Goal: Task Accomplishment & Management: Use online tool/utility

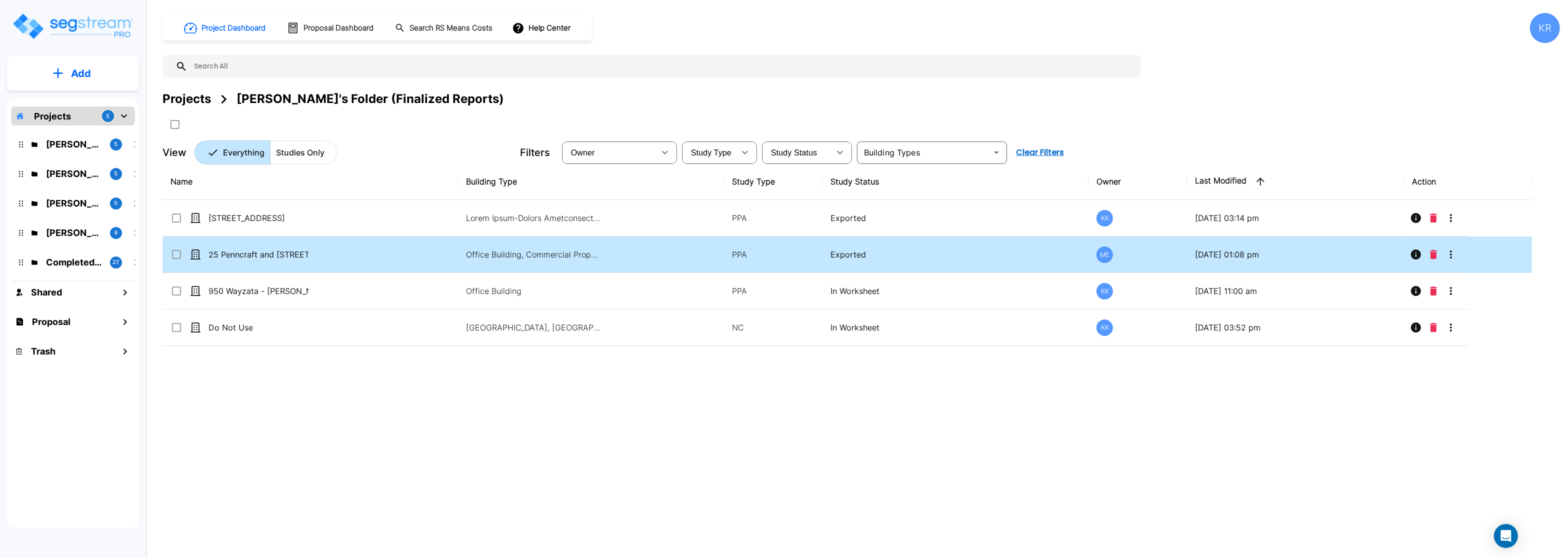
click at [268, 250] on td "25 Penncraft and [STREET_ADDRESS]" at bounding box center [310, 255] width 295 height 36
checkbox input "true"
click at [268, 250] on td "25 Penncraft and [STREET_ADDRESS]" at bounding box center [310, 255] width 295 height 36
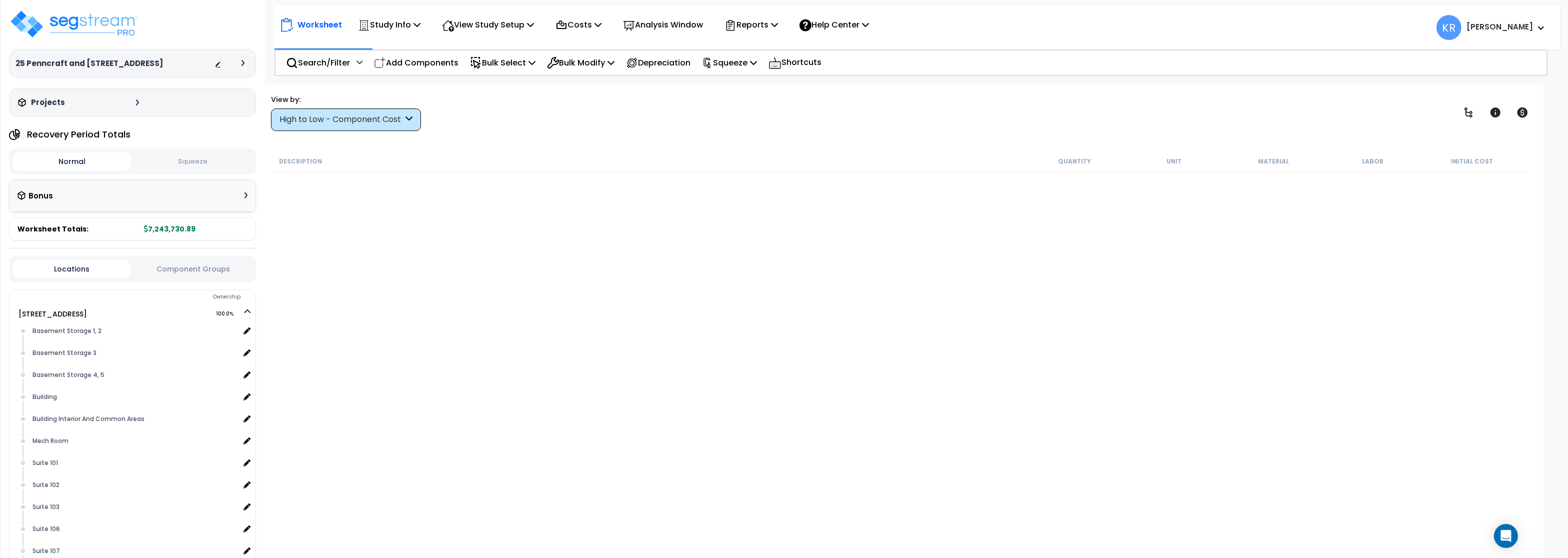
click at [339, 112] on div "High to Low - Component Cost" at bounding box center [346, 120] width 150 height 23
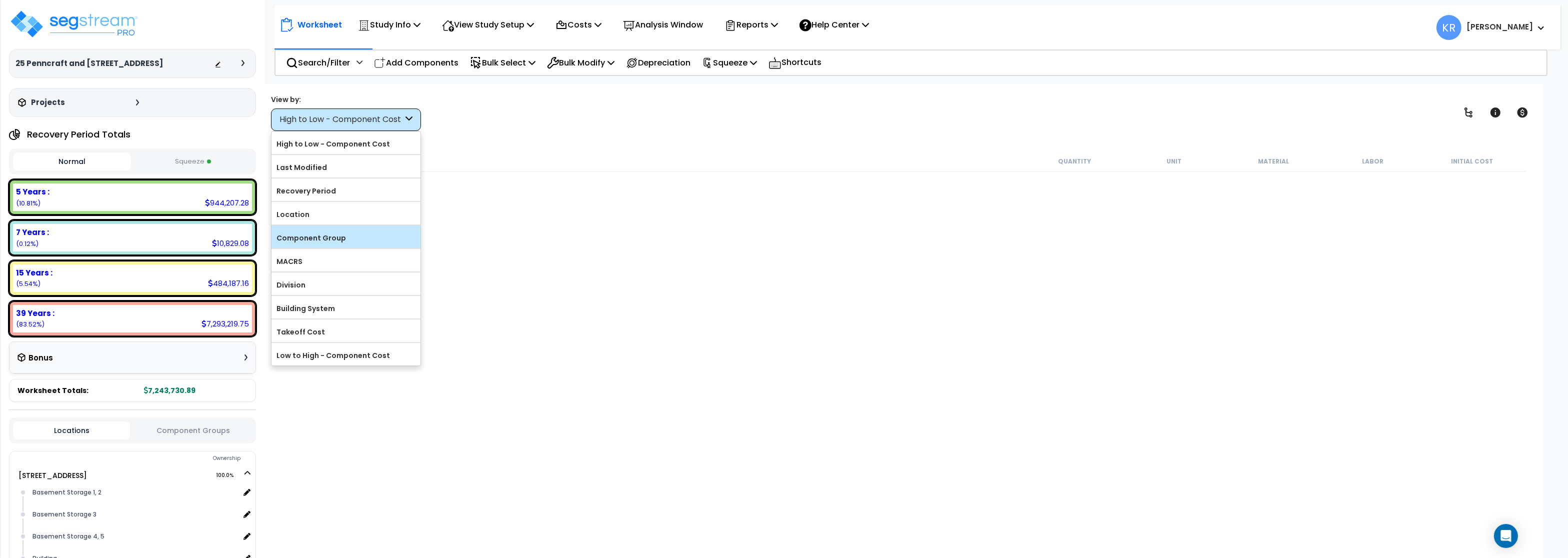
click at [382, 235] on label "Component Group" at bounding box center [345, 237] width 149 height 15
click at [0, 0] on input "Component Group" at bounding box center [0, 0] width 0 height 0
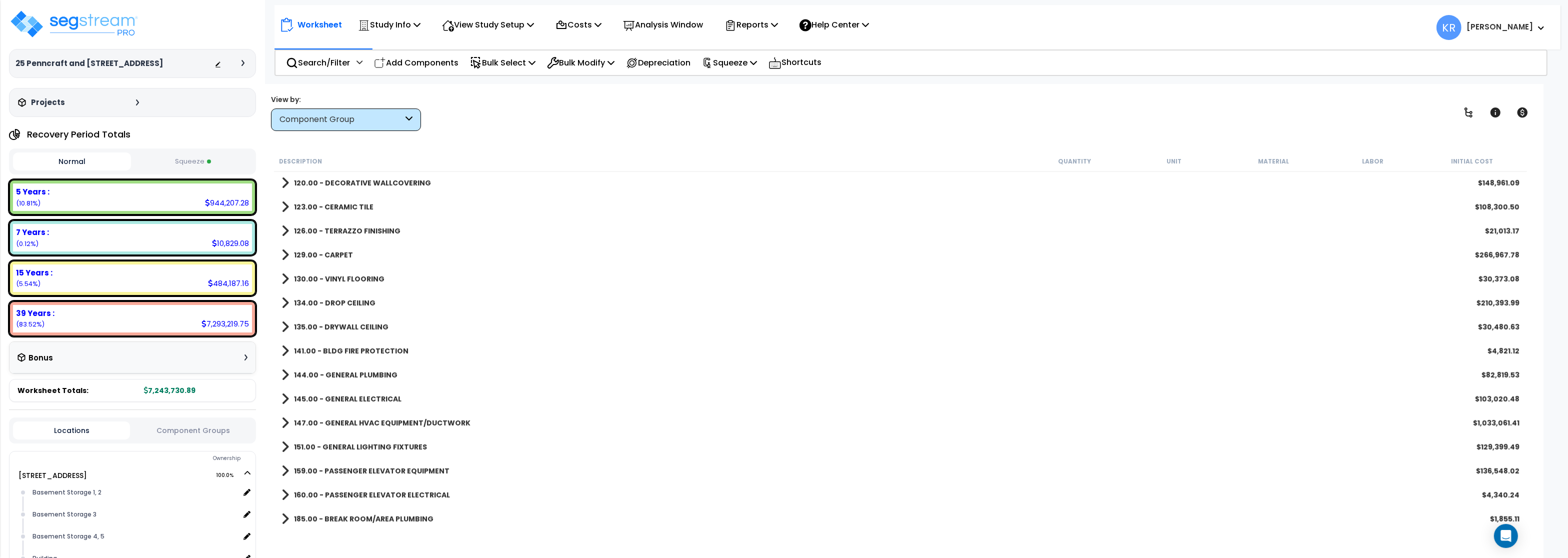
scroll to position [960, 0]
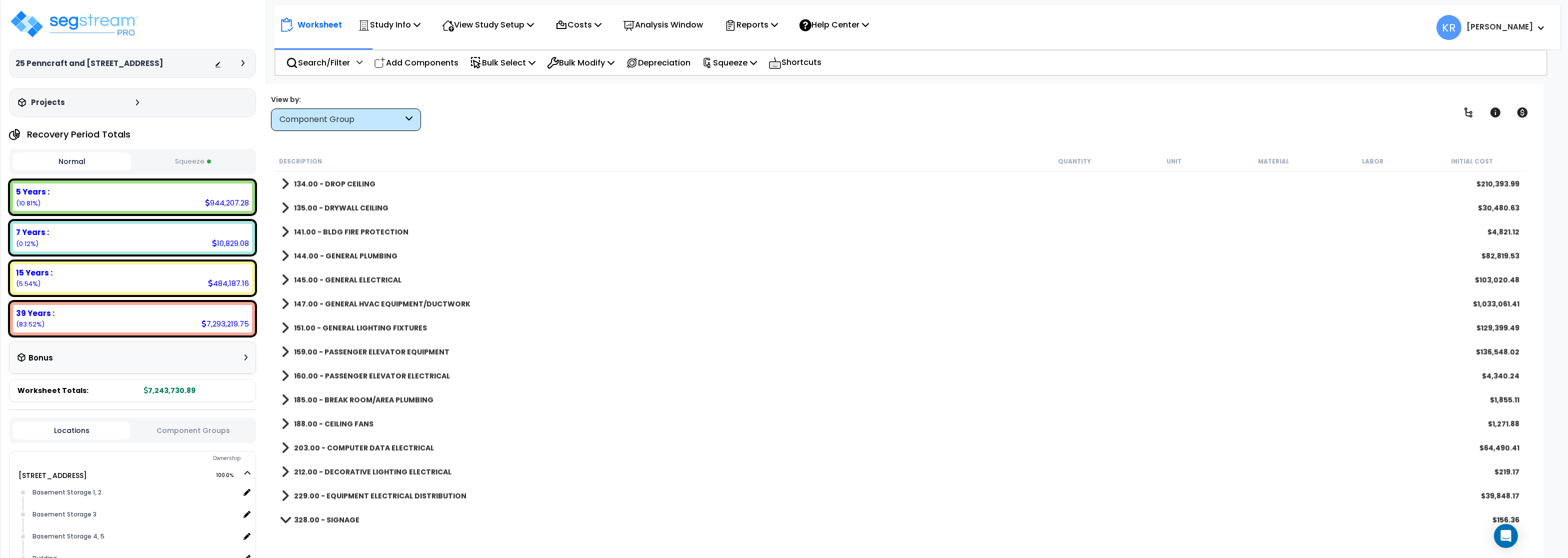
click at [414, 300] on b "147.00 - GENERAL HVAC EQUIPMENT/DUCTWORK" at bounding box center [382, 304] width 176 height 10
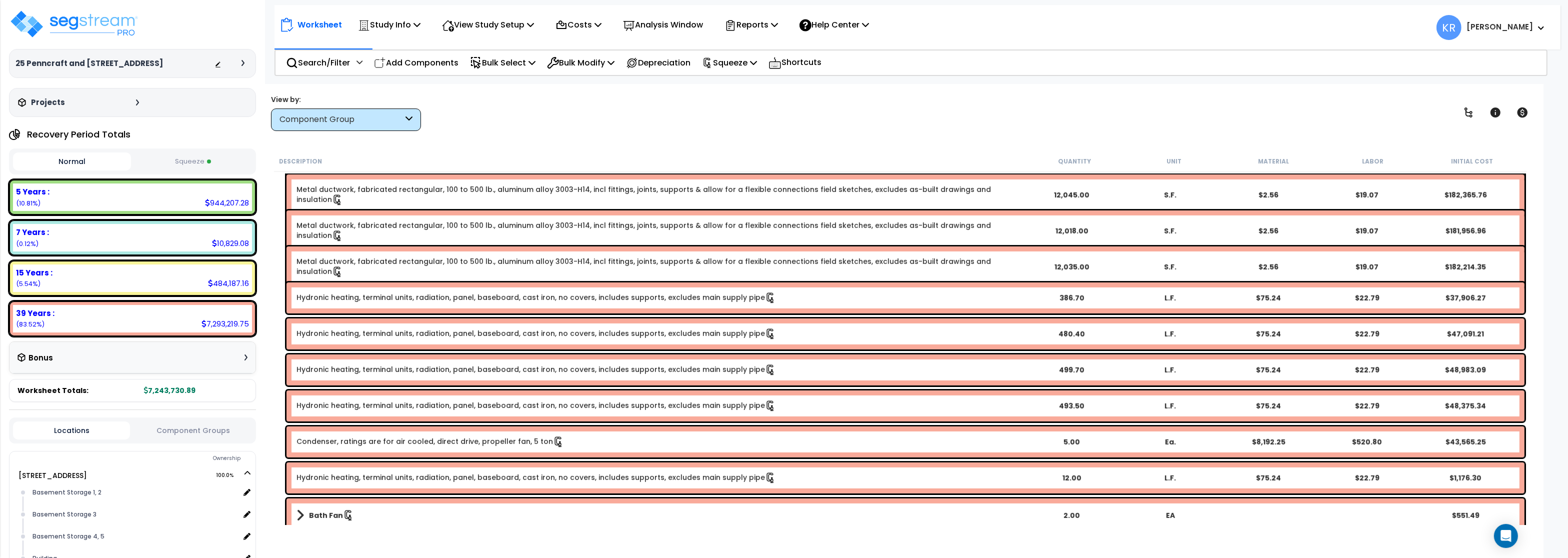
scroll to position [1020, 0]
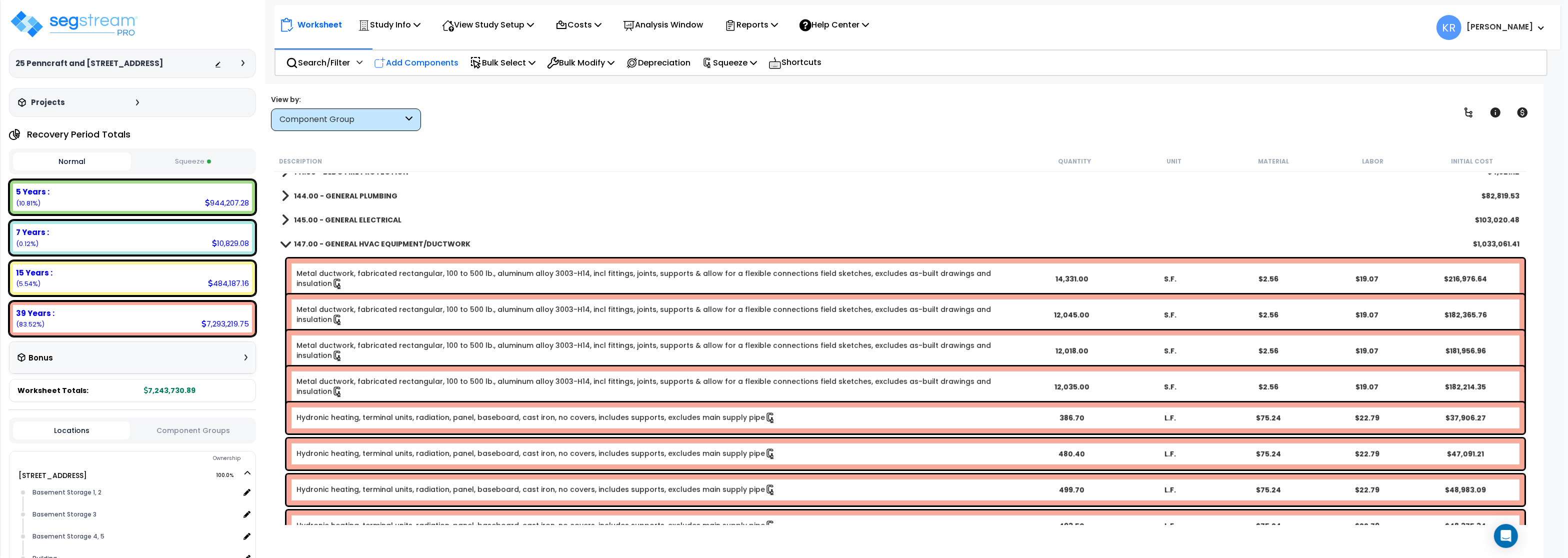
click at [390, 63] on p "Add Components" at bounding box center [416, 62] width 85 height 14
select select
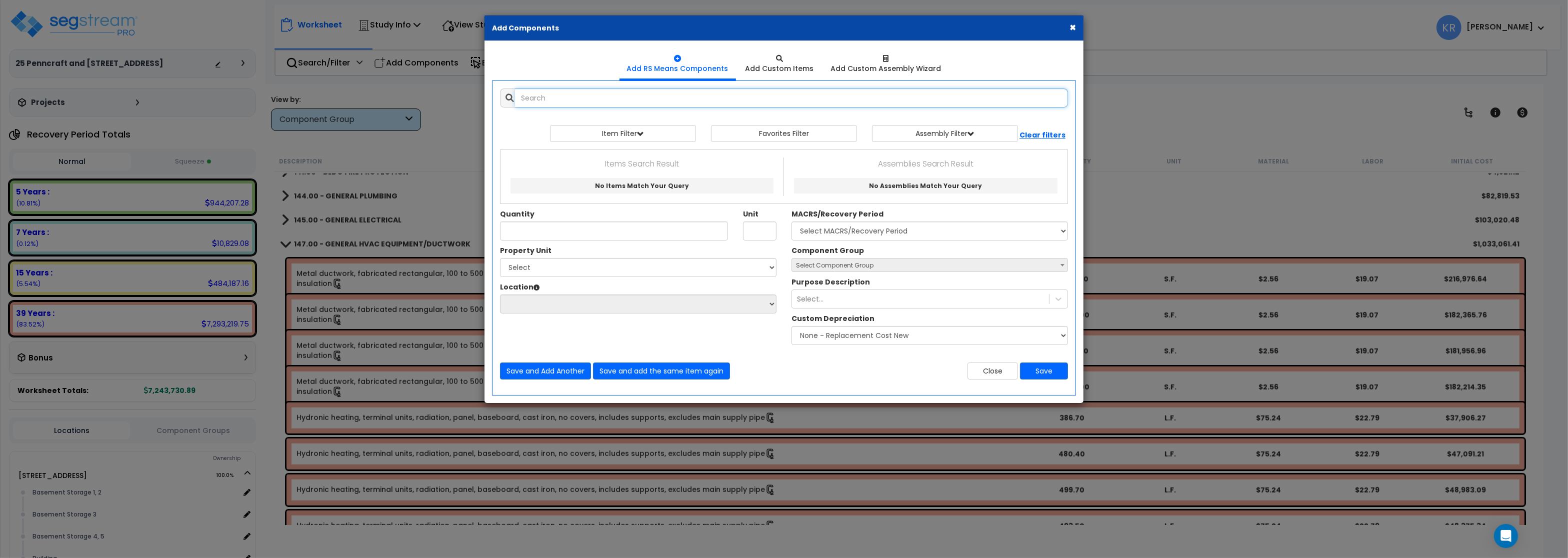
click at [565, 98] on input "text" at bounding box center [791, 98] width 553 height 19
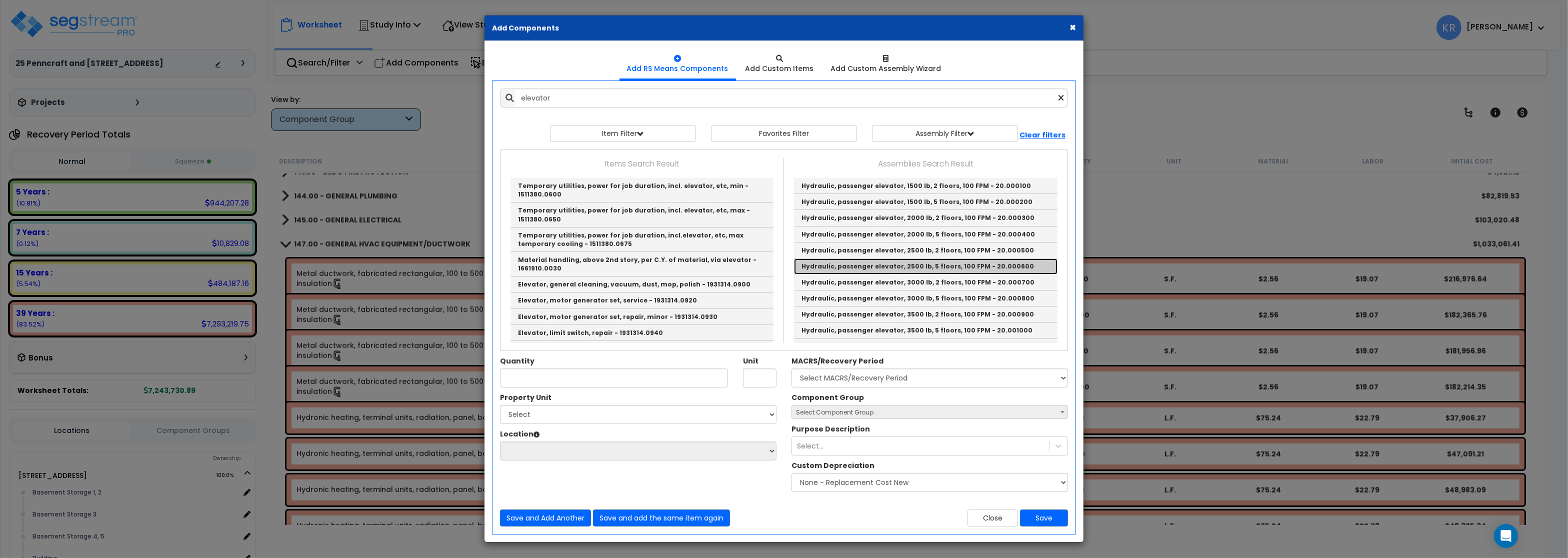
click at [942, 268] on link "Hydraulic, passenger elevator, 2500 lb, 5 floors, 100 FPM - 20.000600" at bounding box center [925, 266] width 263 height 16
type input "Hydraulic, passenger elevator, 2500 lb, 5 floors, 100 FPM - 20.000600"
type input "Ea."
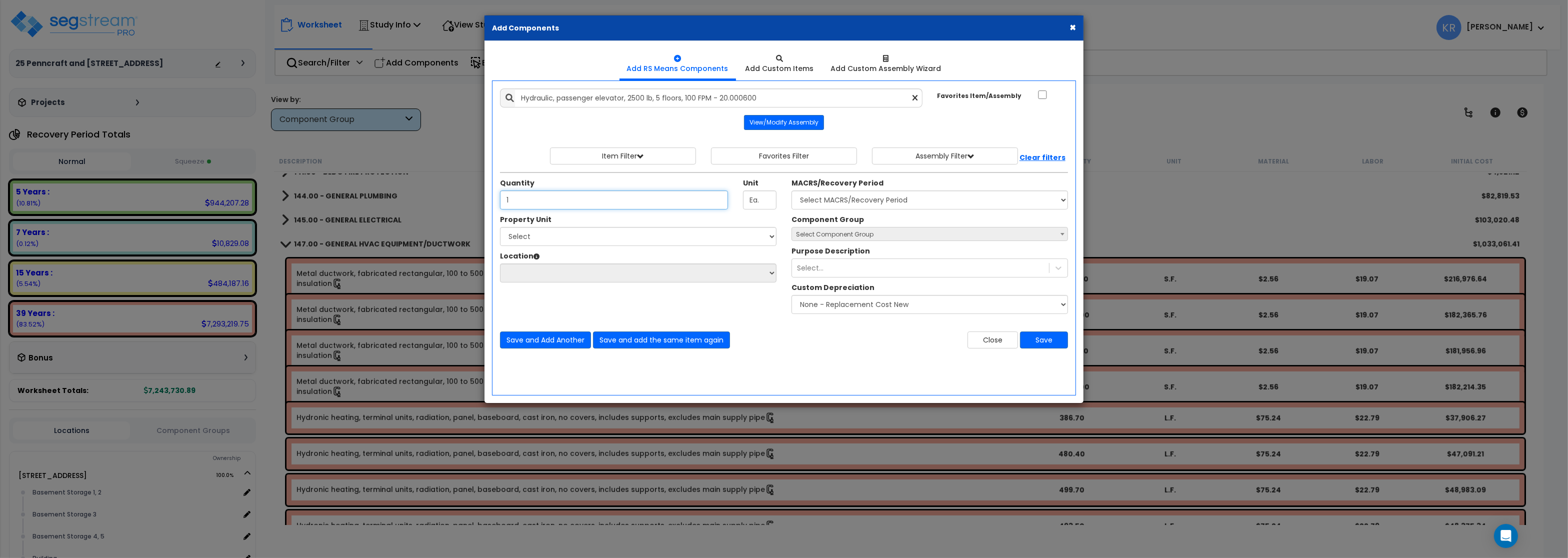
type input "1"
click at [791, 191] on select "Select MACRS/Recovery Period 5 Years - 57.0 - Distributive Trades & Services 5 …" at bounding box center [929, 200] width 276 height 19
select select "3669"
click option "39 Years - NA - Long-Life Property" at bounding box center [0, 0] width 0 height 0
click at [830, 237] on span "Select Component Group" at bounding box center [834, 234] width 77 height 8
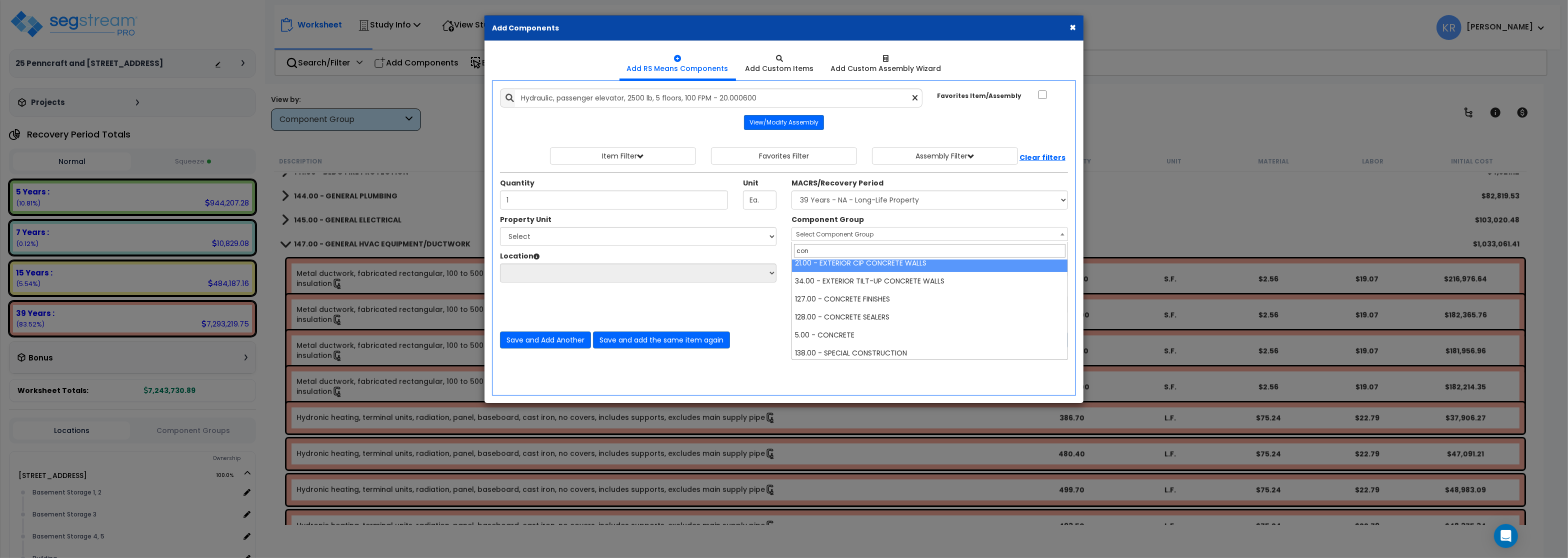
scroll to position [60, 0]
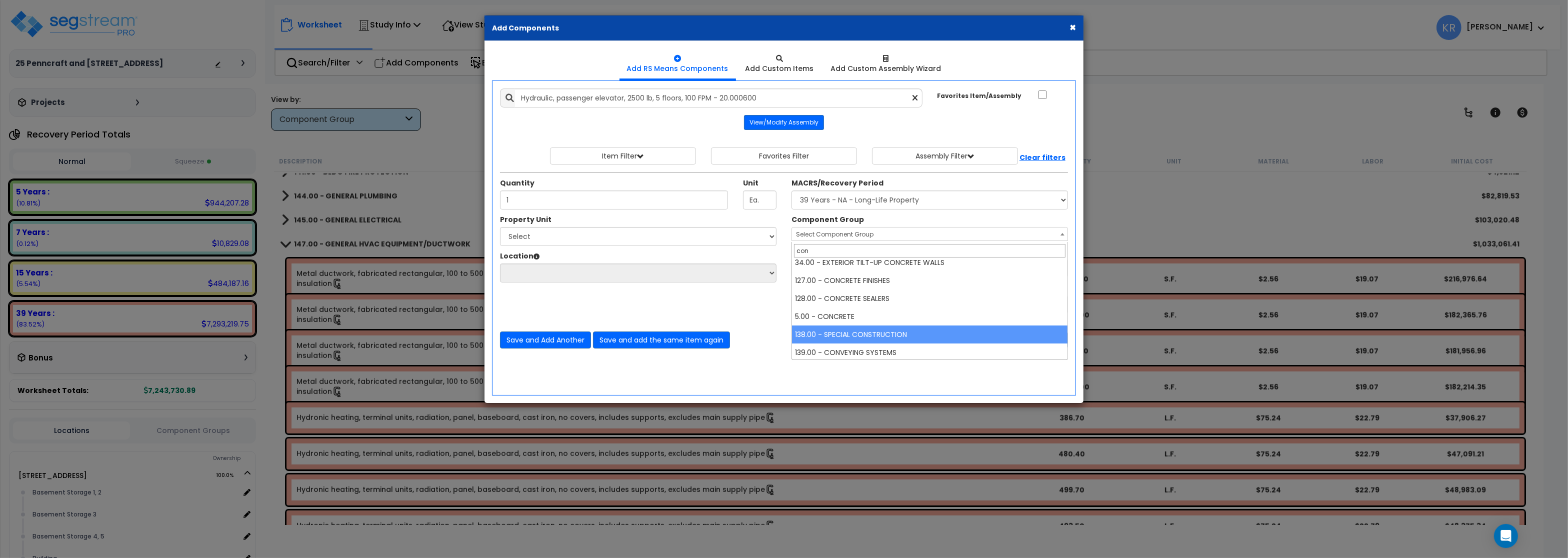
type input "con"
select select "57256"
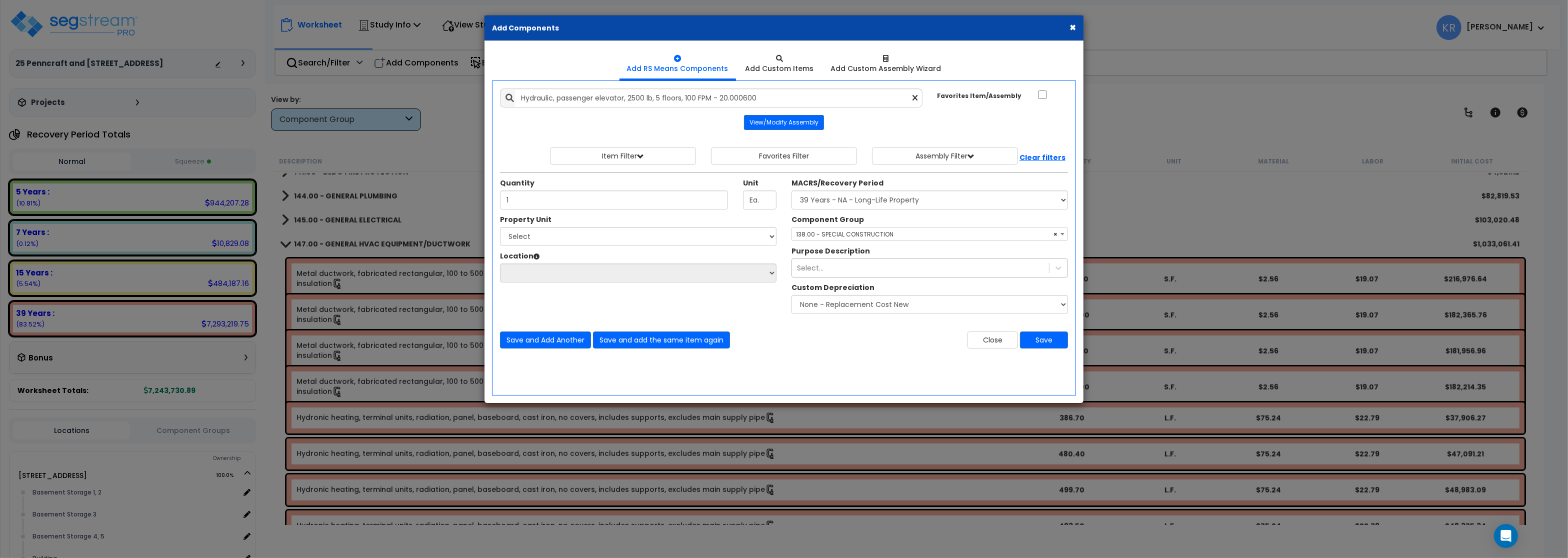
click at [824, 269] on div "Select..." at bounding box center [920, 268] width 257 height 16
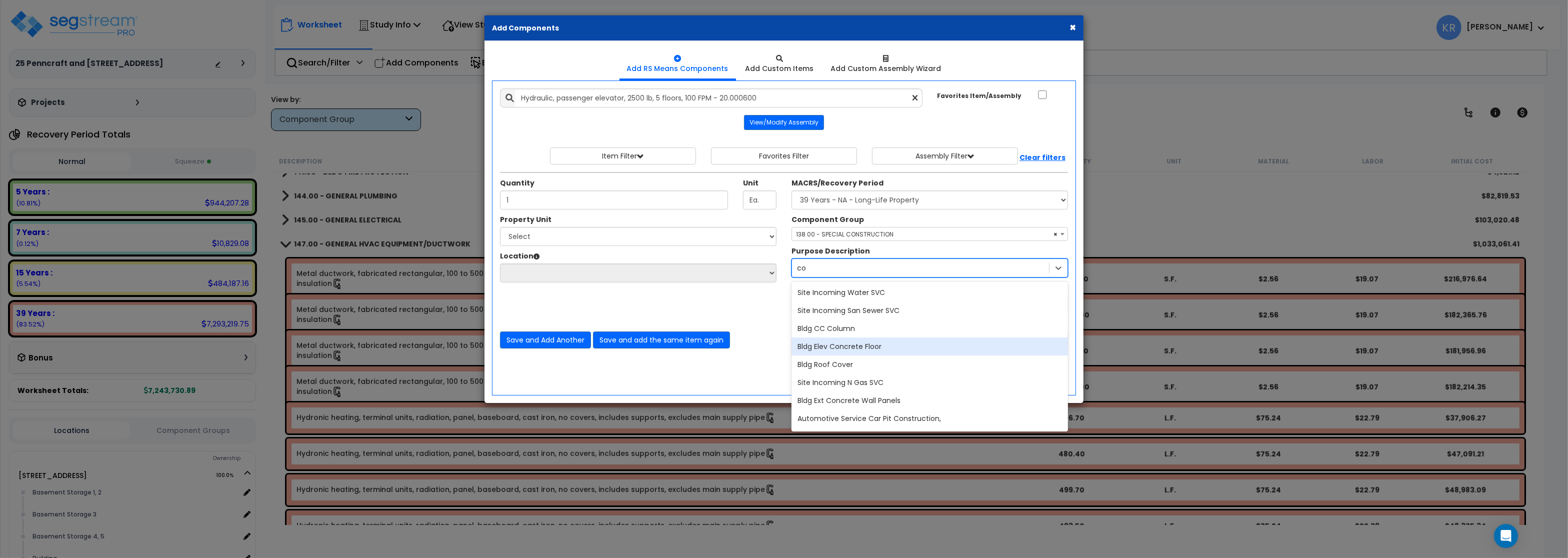
type input "c"
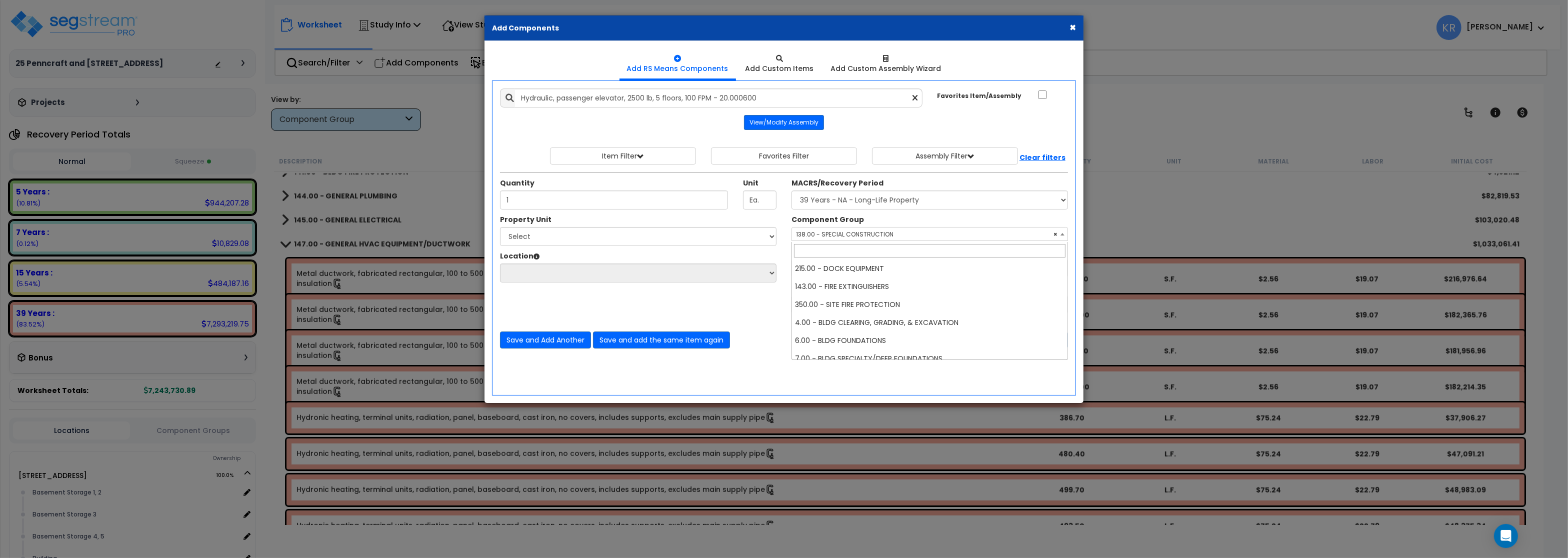
click at [890, 230] on span "× 138.00 - SPECIAL CONSTRUCTION" at bounding box center [930, 235] width 276 height 14
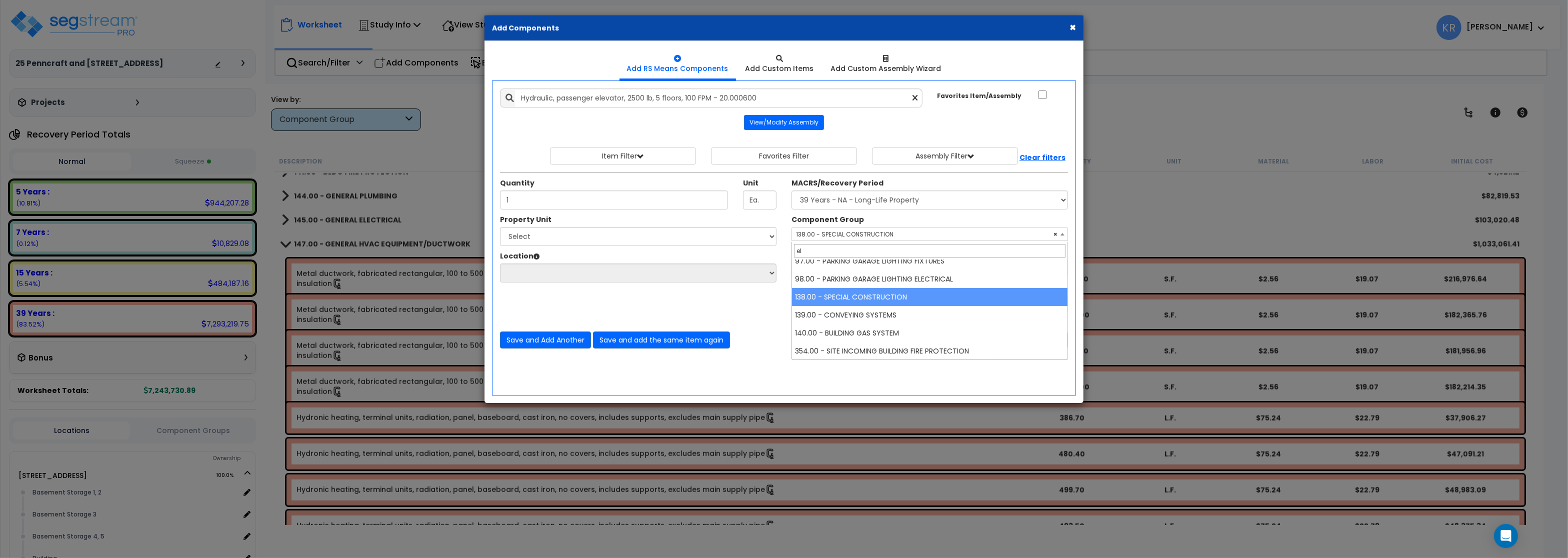
scroll to position [0, 0]
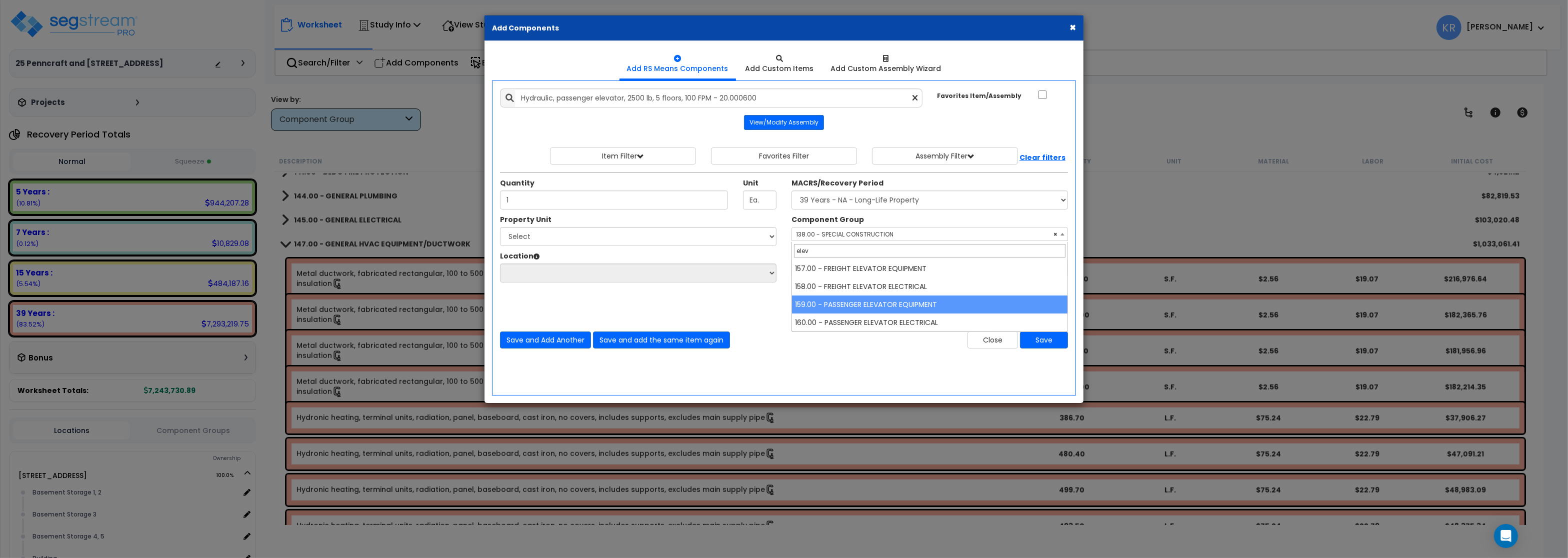
type input "elev"
select select "56970"
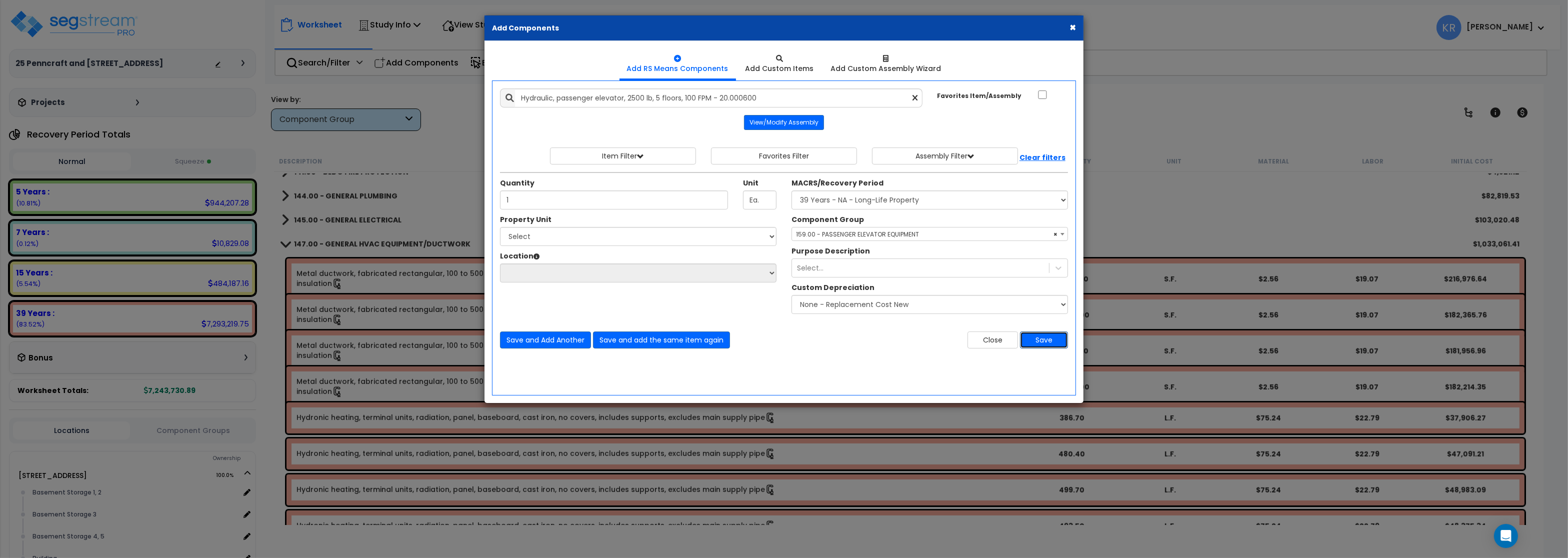
click at [1050, 343] on button "Save" at bounding box center [1044, 340] width 48 height 17
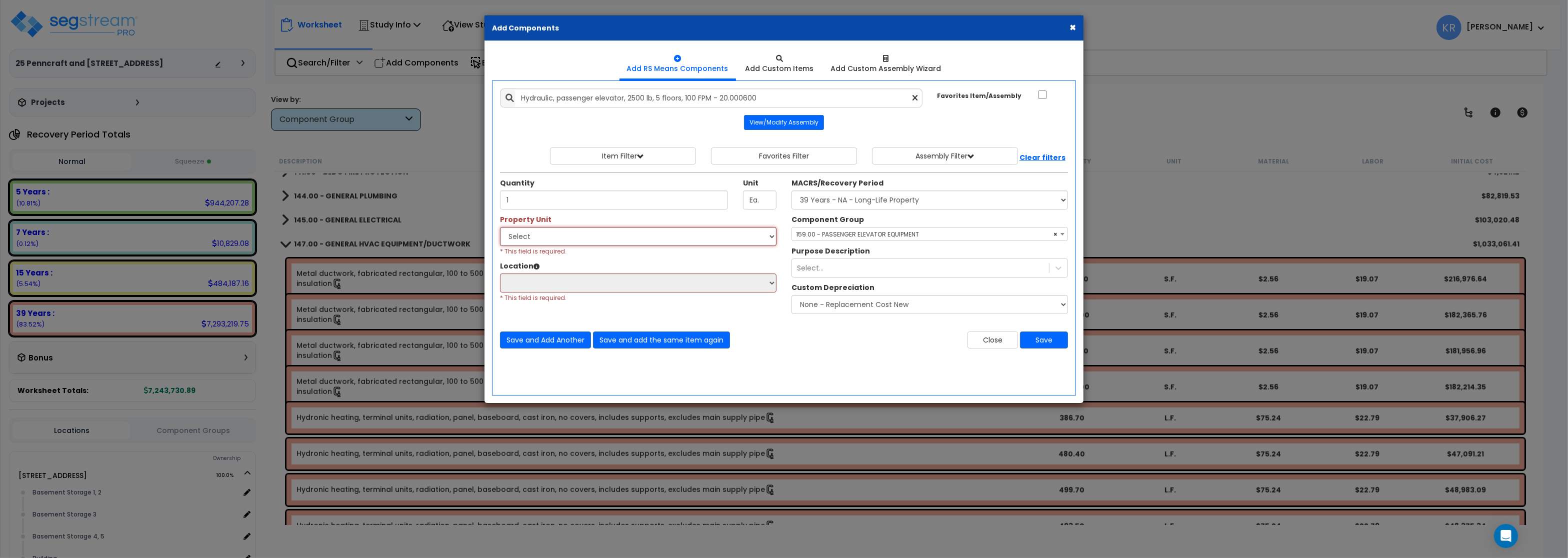
click at [500, 227] on select "Select 25 Penncraft Ave Site Improvements" at bounding box center [638, 236] width 276 height 19
select select "170921"
click option "25 Penncraft Ave" at bounding box center [0, 0] width 0 height 0
click at [500, 274] on select "Select Basement Storage 1, 2 Basement Storage 3 Basement Storage 4, 5 Building …" at bounding box center [638, 283] width 276 height 19
select select "6"
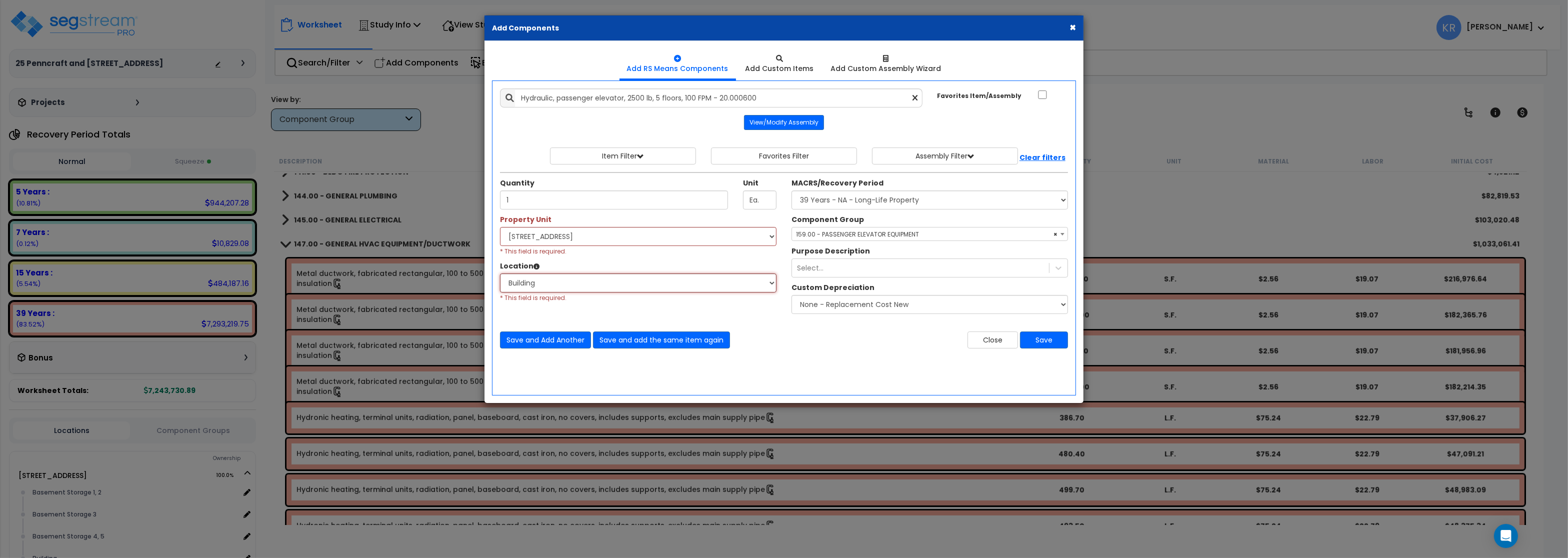
click option "Building" at bounding box center [0, 0] width 0 height 0
click at [1041, 336] on button "Save" at bounding box center [1044, 340] width 48 height 17
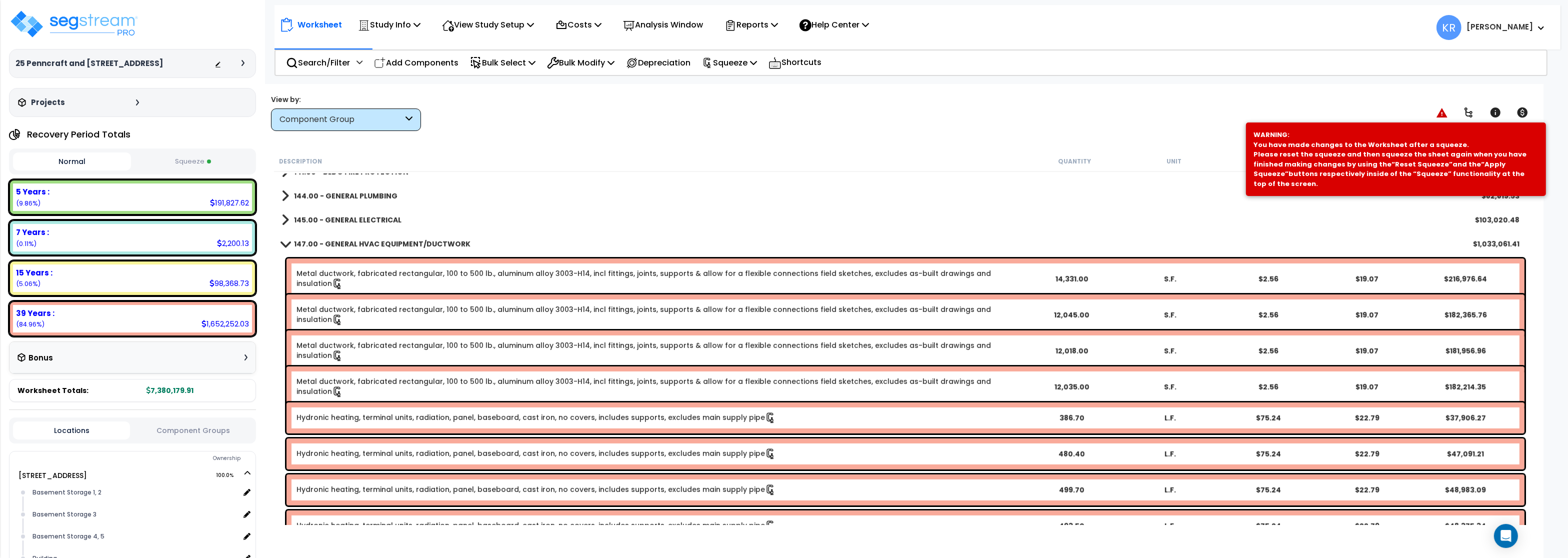
click at [308, 245] on b "147.00 - GENERAL HVAC EQUIPMENT/DUCTWORK" at bounding box center [382, 243] width 176 height 10
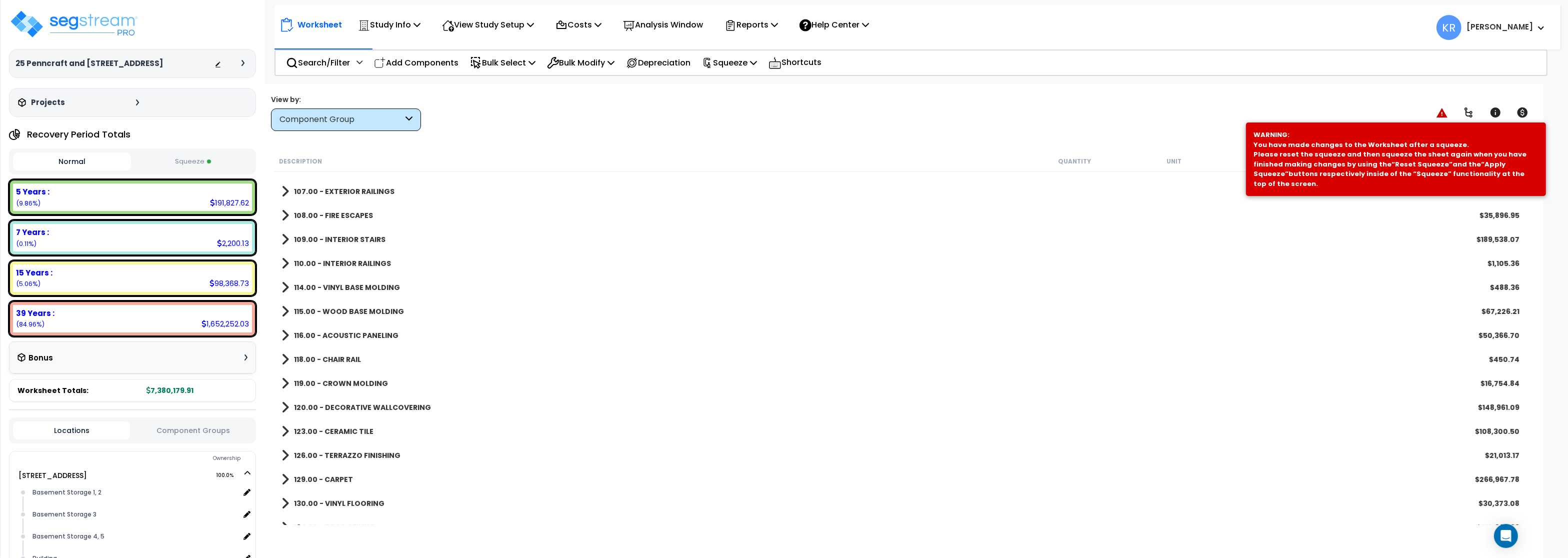
scroll to position [600, 0]
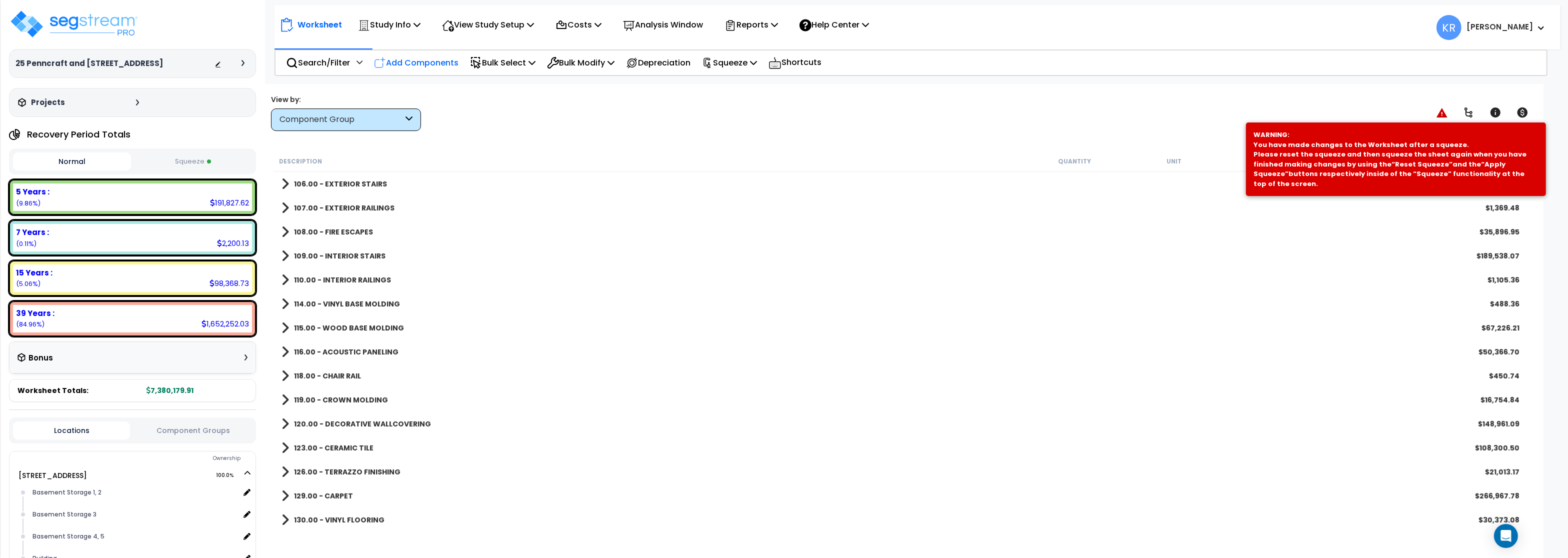
click at [401, 62] on p "Add Components" at bounding box center [416, 62] width 85 height 14
select select
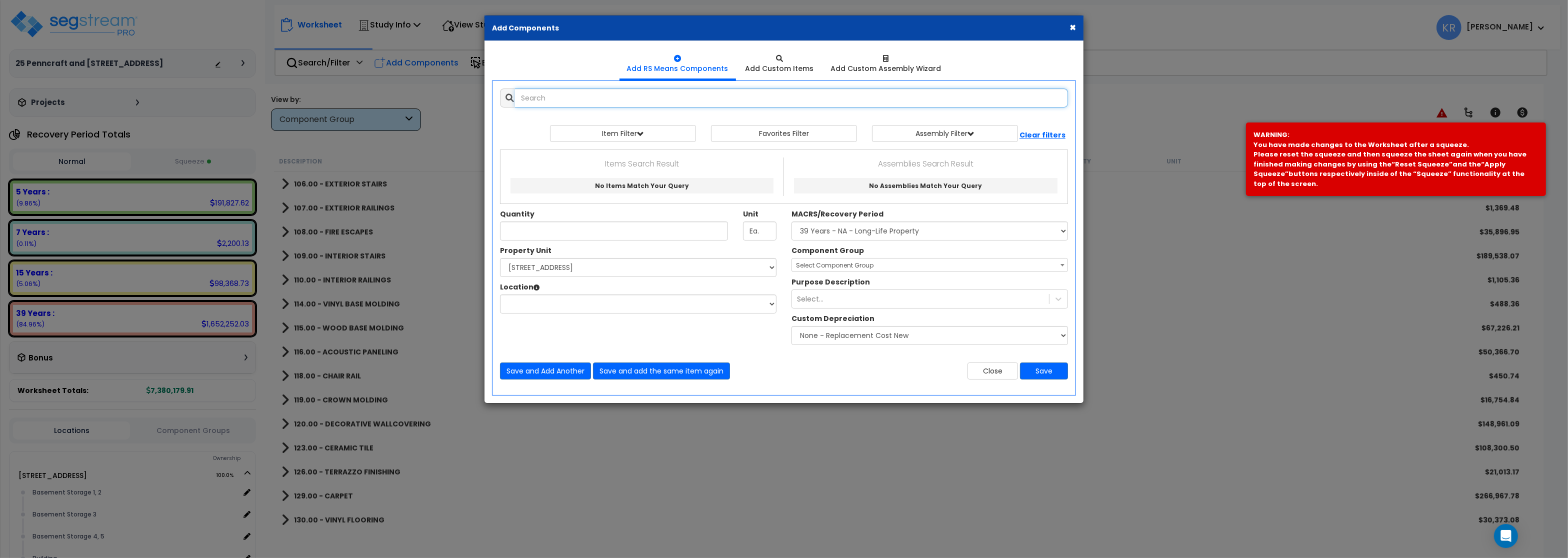
select select
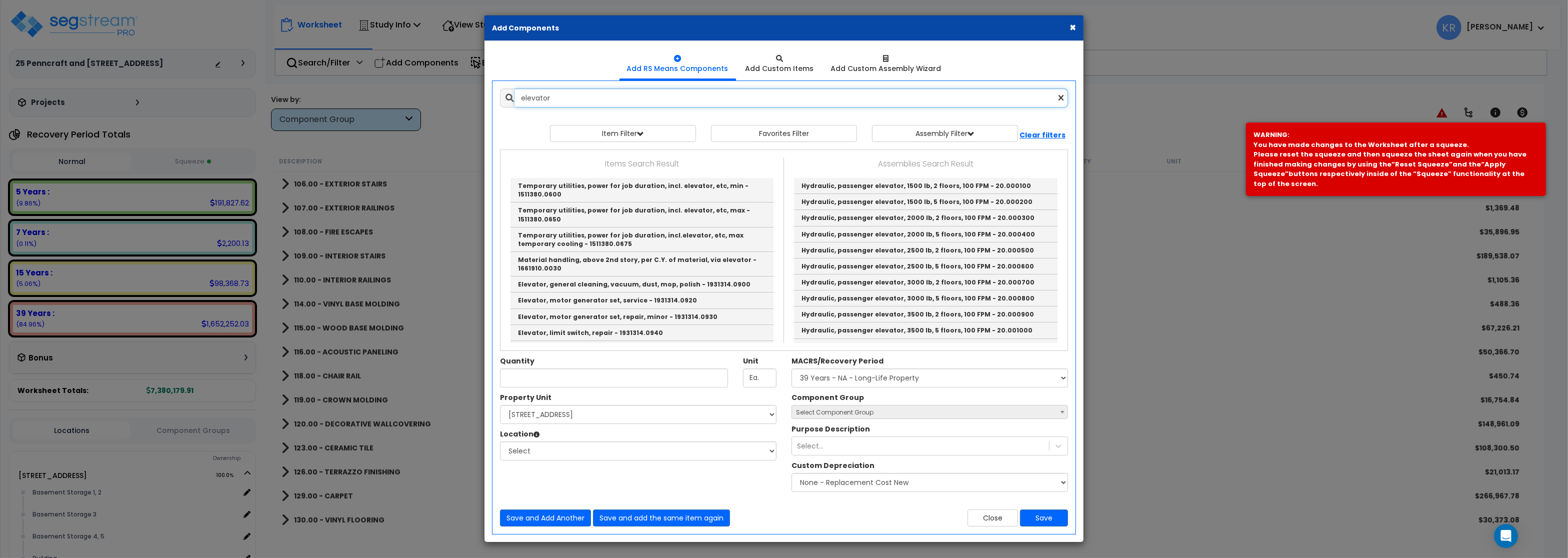
type input "elevator"
click at [1073, 27] on button "×" at bounding box center [1072, 27] width 7 height 10
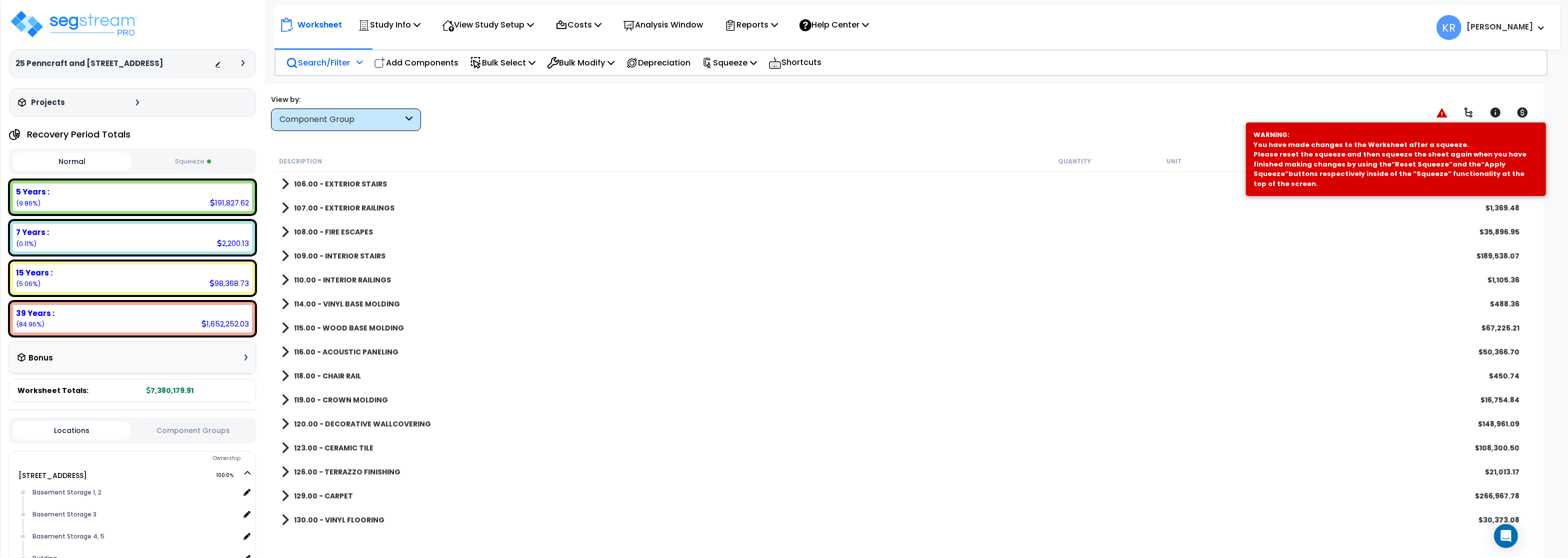
click at [323, 64] on p "Search/Filter" at bounding box center [318, 62] width 64 height 14
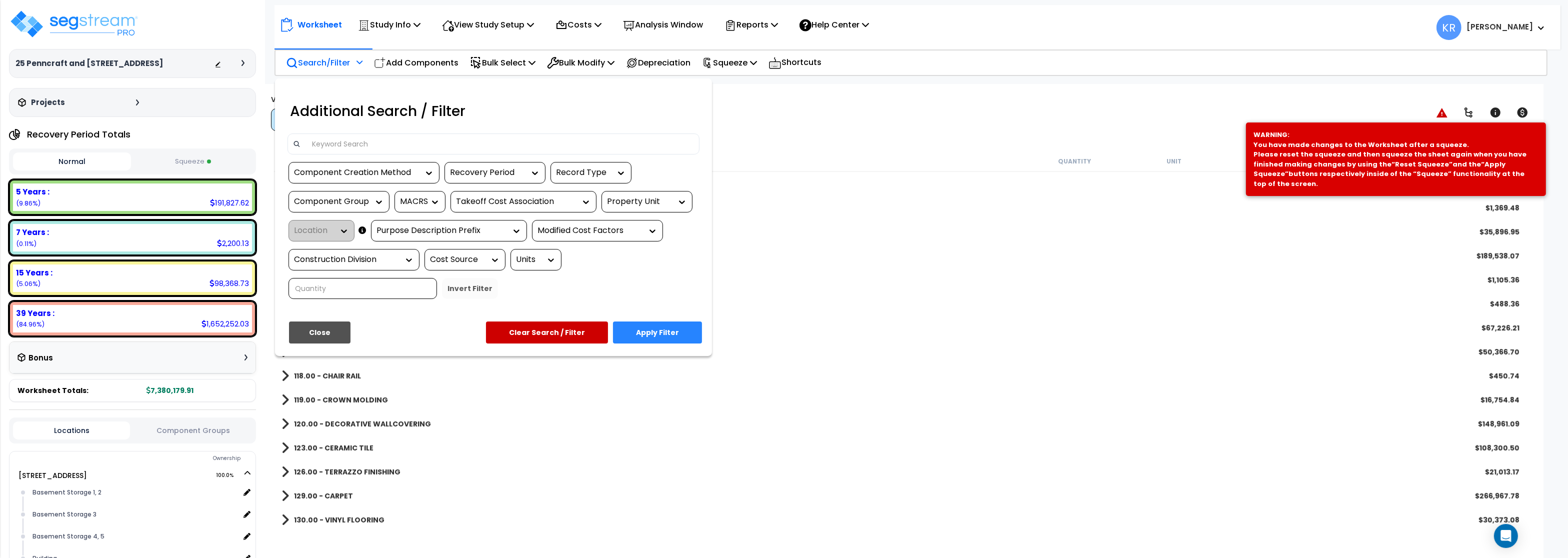
click at [412, 146] on input at bounding box center [499, 144] width 388 height 15
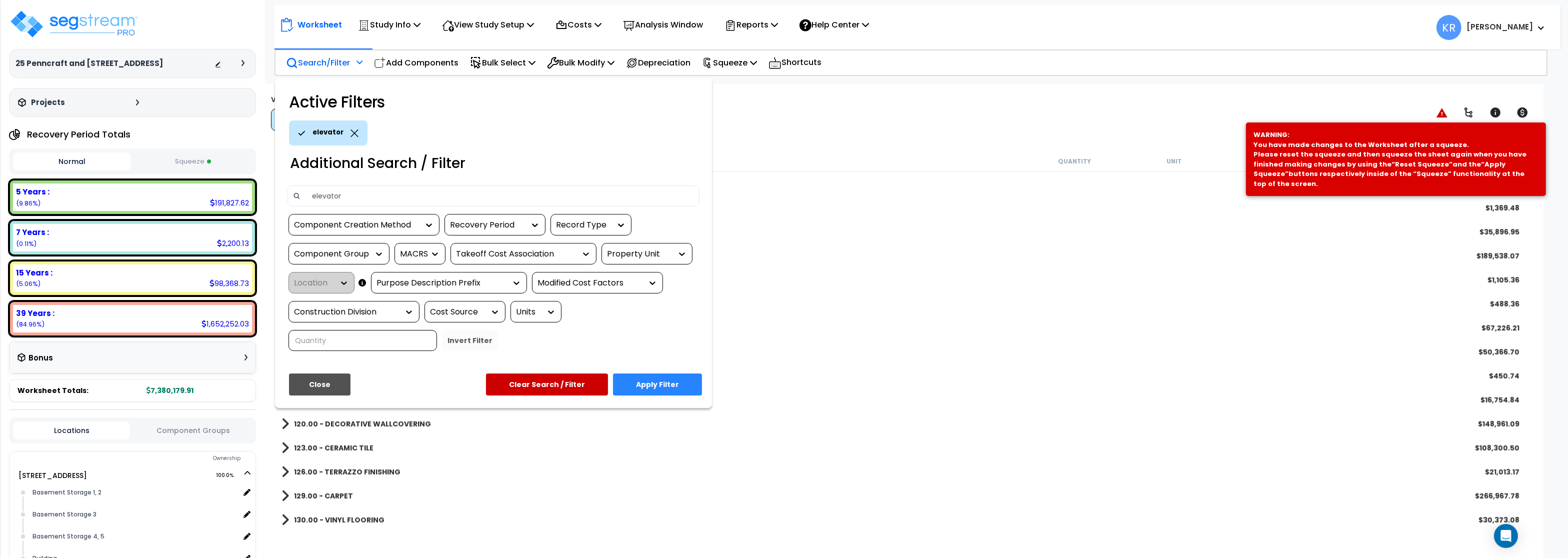
type input "elevator"
click at [676, 385] on button "Apply Filter" at bounding box center [657, 384] width 89 height 22
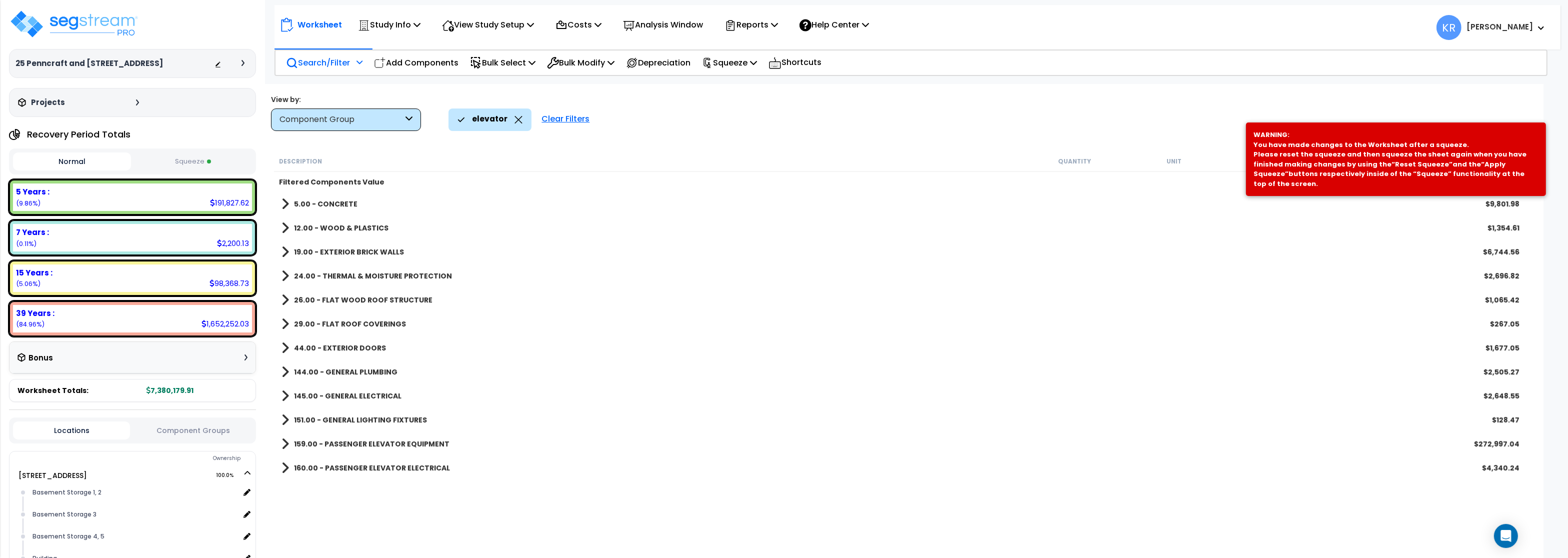
scroll to position [0, 0]
click at [384, 442] on b "159.00 - PASSENGER ELEVATOR EQUIPMENT" at bounding box center [371, 444] width 155 height 10
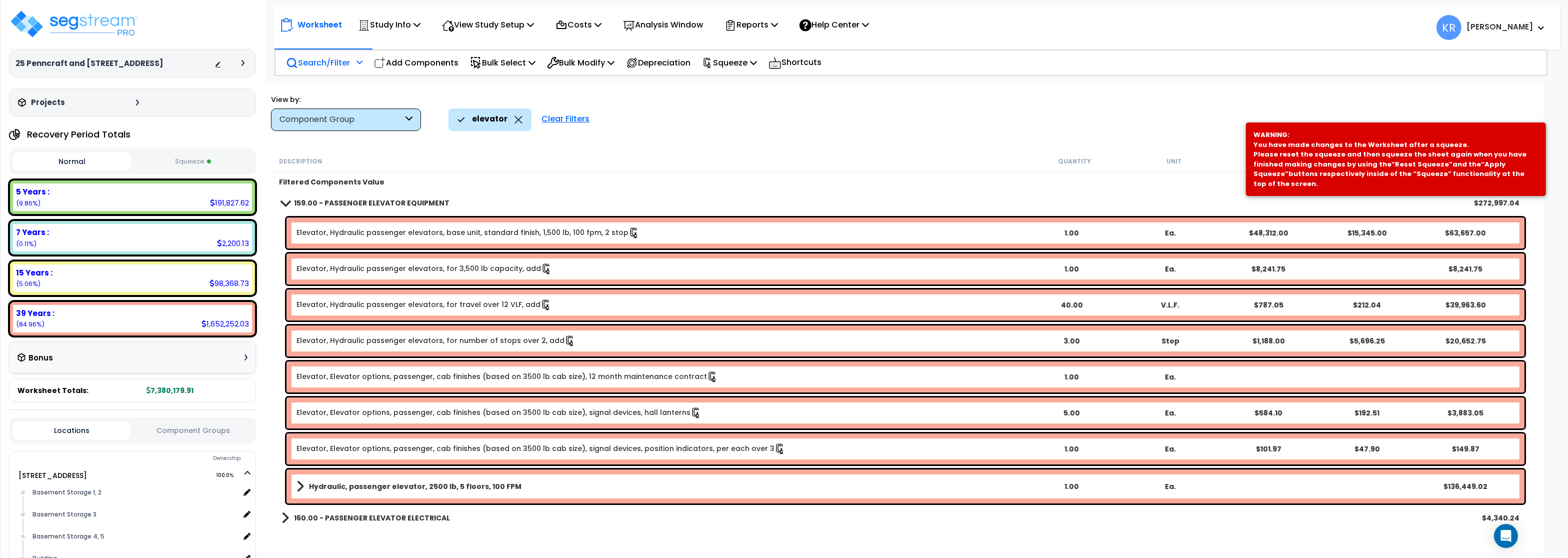
scroll to position [245, 0]
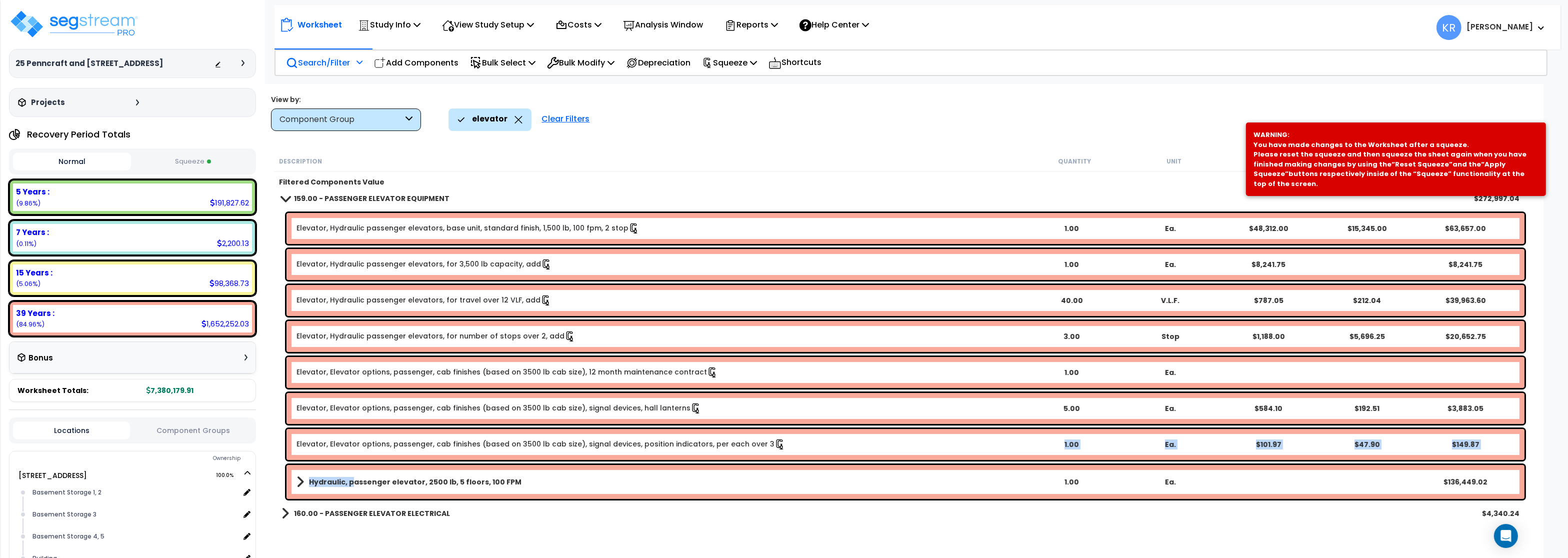
click at [350, 487] on link "Hydraulic, passenger elevator, 2500 lb, 5 floors, 100 FPM" at bounding box center [659, 482] width 725 height 14
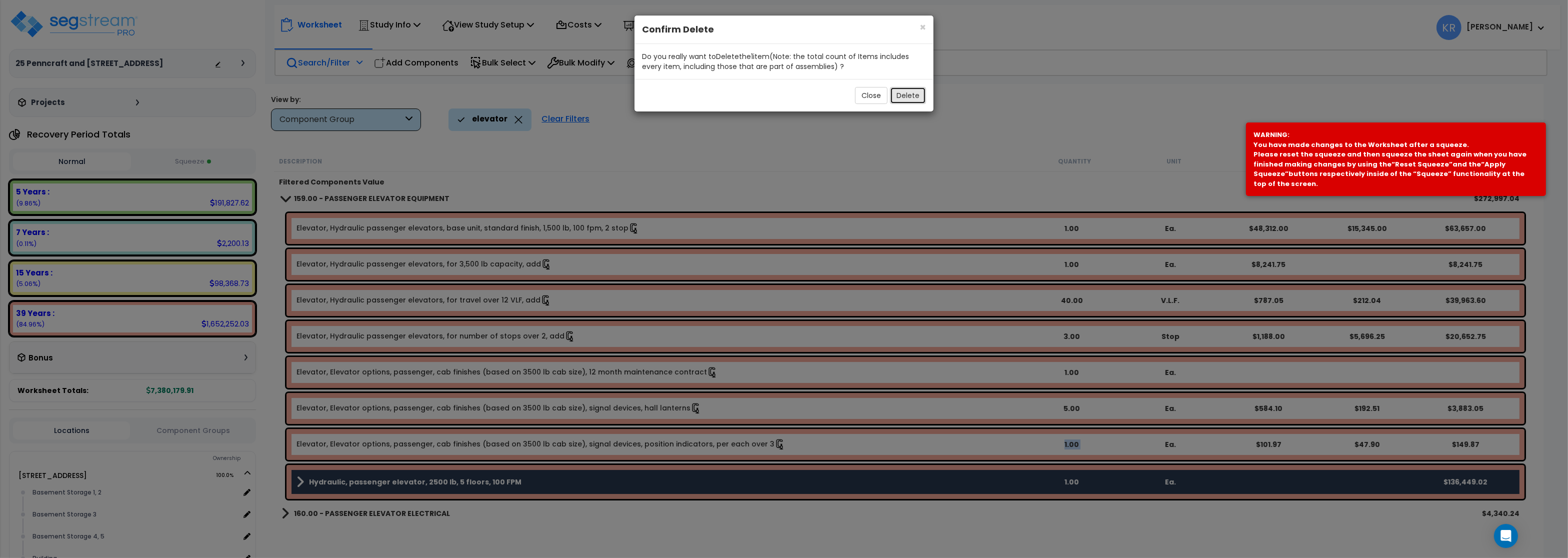
click at [910, 96] on button "Delete" at bounding box center [907, 96] width 36 height 17
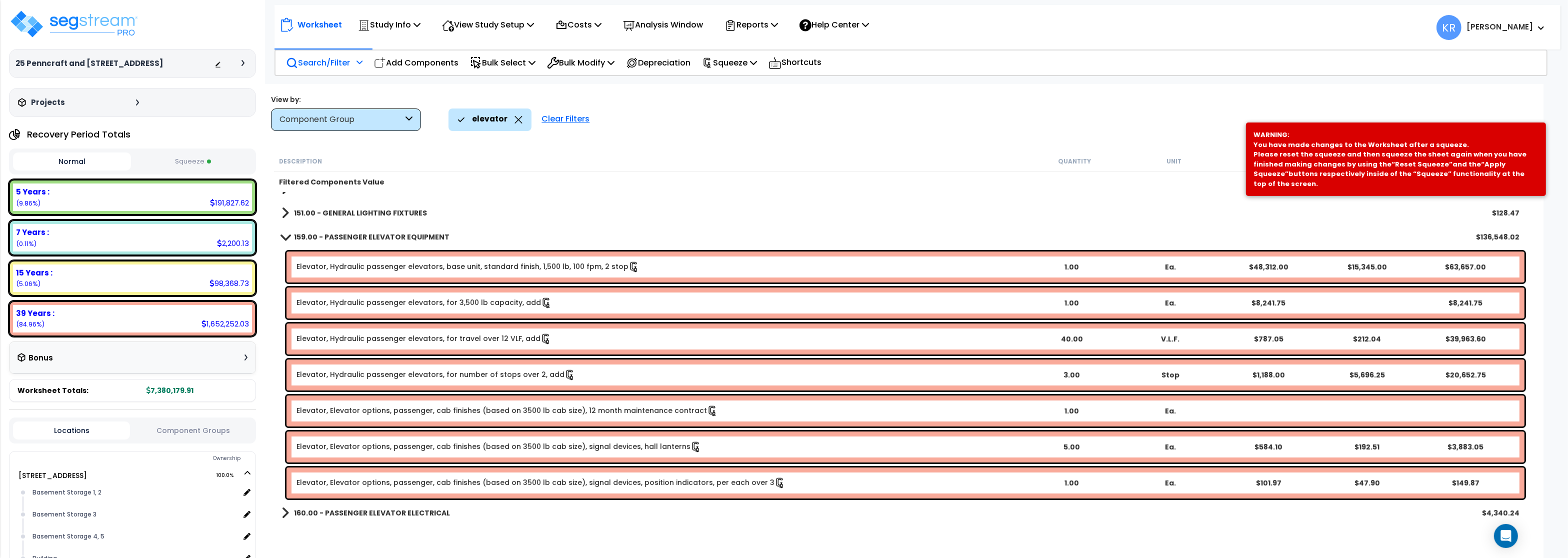
scroll to position [206, 0]
click at [840, 122] on div "elevator Clear Filters" at bounding box center [955, 120] width 1013 height 22
click at [757, 66] on p "Squeeze" at bounding box center [729, 62] width 55 height 14
click at [745, 105] on link "Reset Squeeze" at bounding box center [747, 109] width 99 height 20
click at [748, 63] on p "Squeeze" at bounding box center [729, 62] width 55 height 14
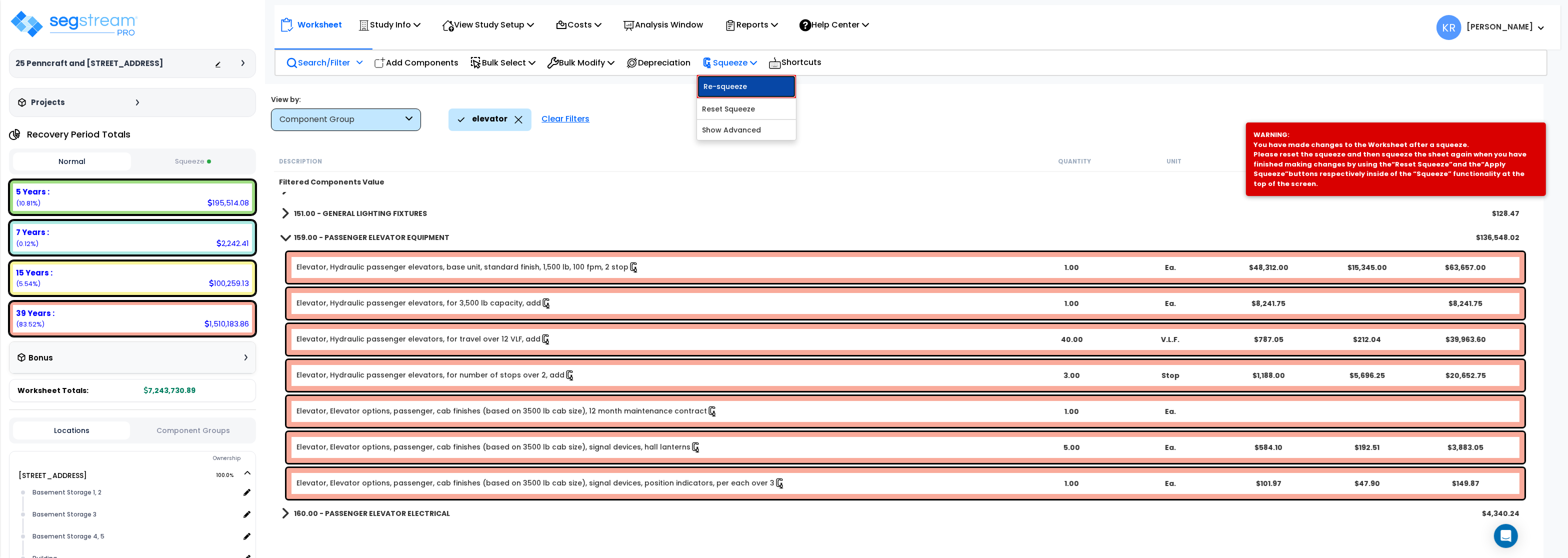
click at [745, 92] on link "Re-squeeze" at bounding box center [747, 86] width 99 height 23
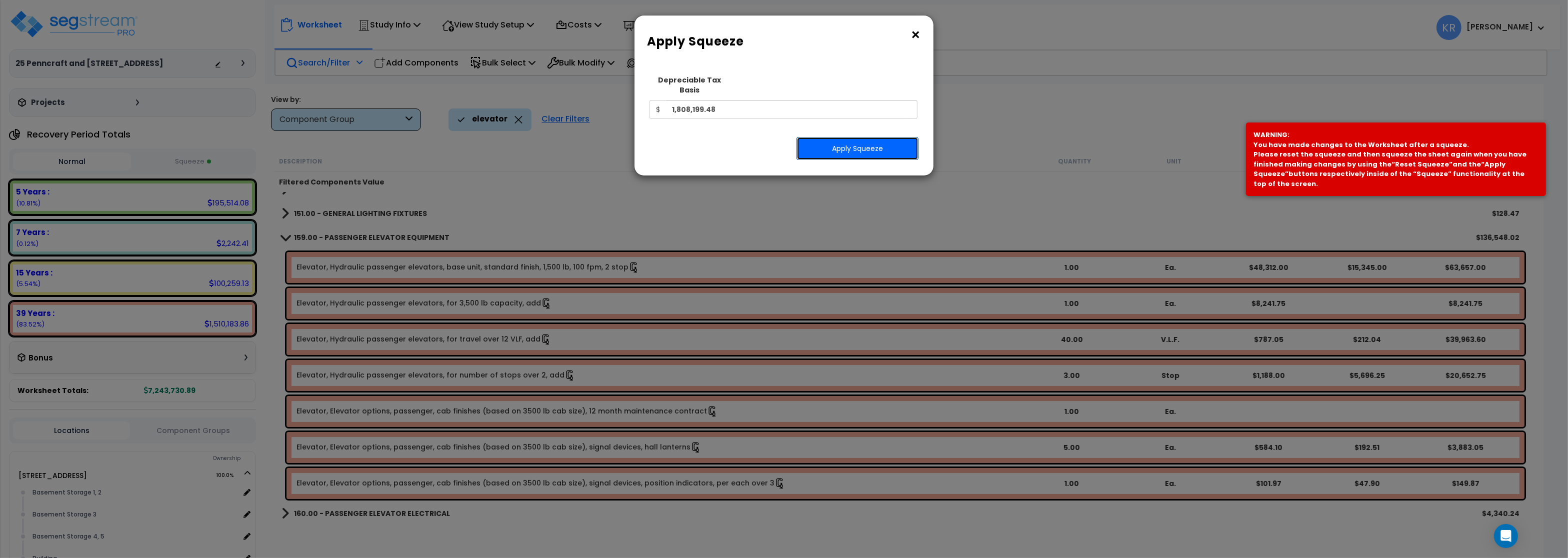
click at [868, 137] on button "Apply Squeeze" at bounding box center [858, 148] width 122 height 23
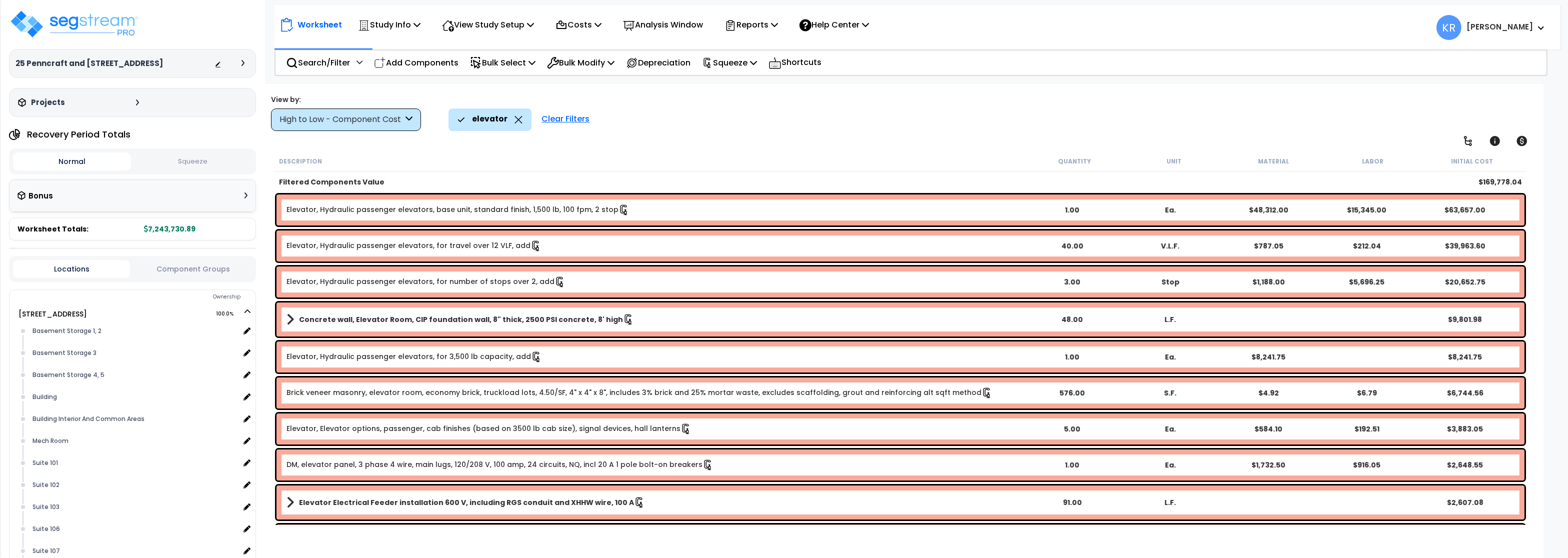
click at [202, 164] on button "Squeeze" at bounding box center [192, 161] width 118 height 18
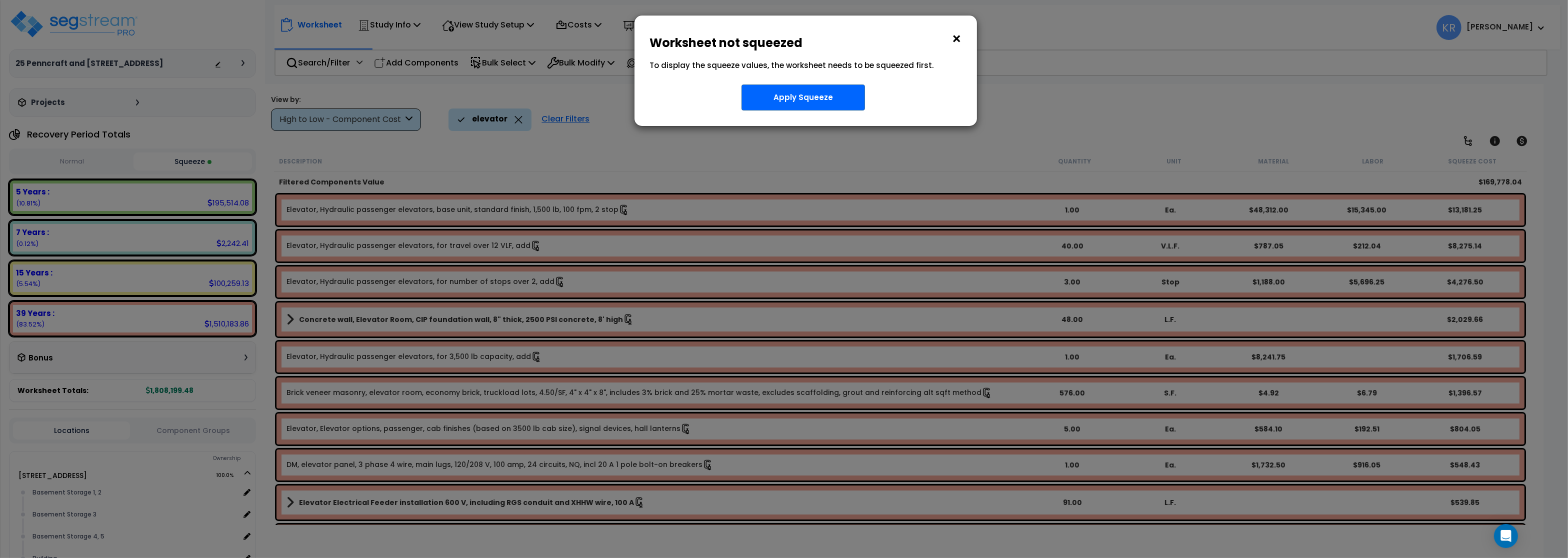
click at [951, 40] on button "×" at bounding box center [956, 39] width 11 height 16
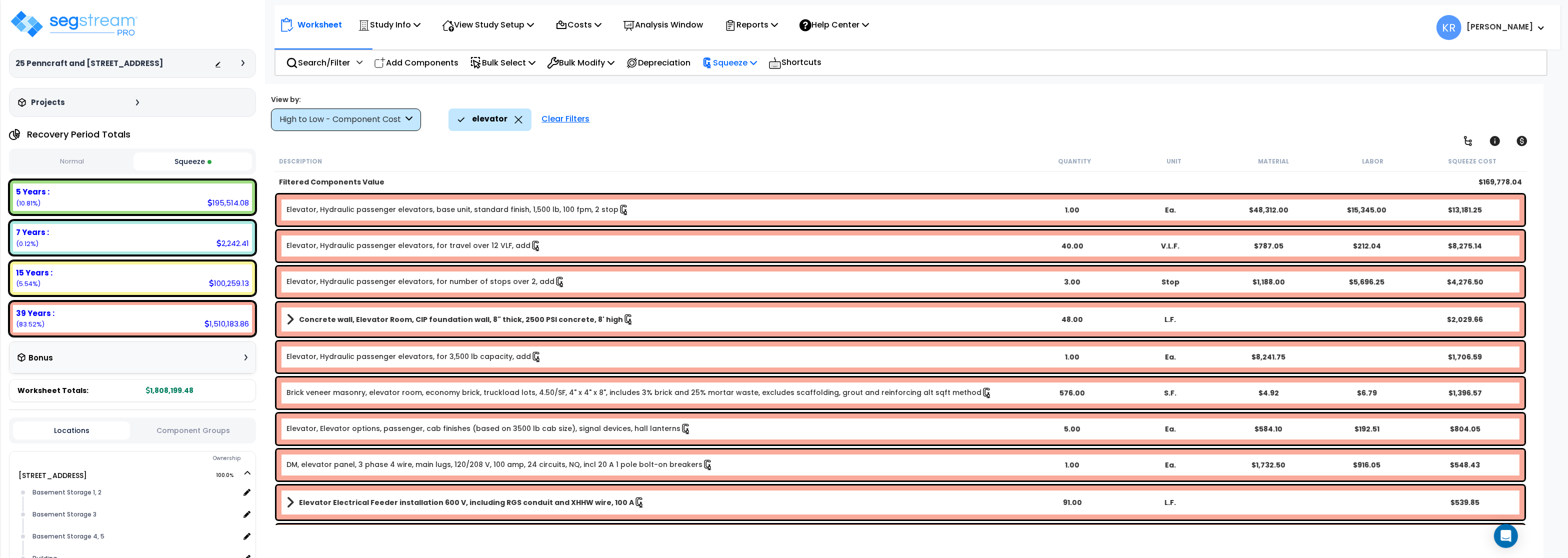
click at [739, 55] on div "Squeeze" at bounding box center [729, 62] width 55 height 23
click at [749, 90] on link "Re-squeeze" at bounding box center [747, 85] width 99 height 20
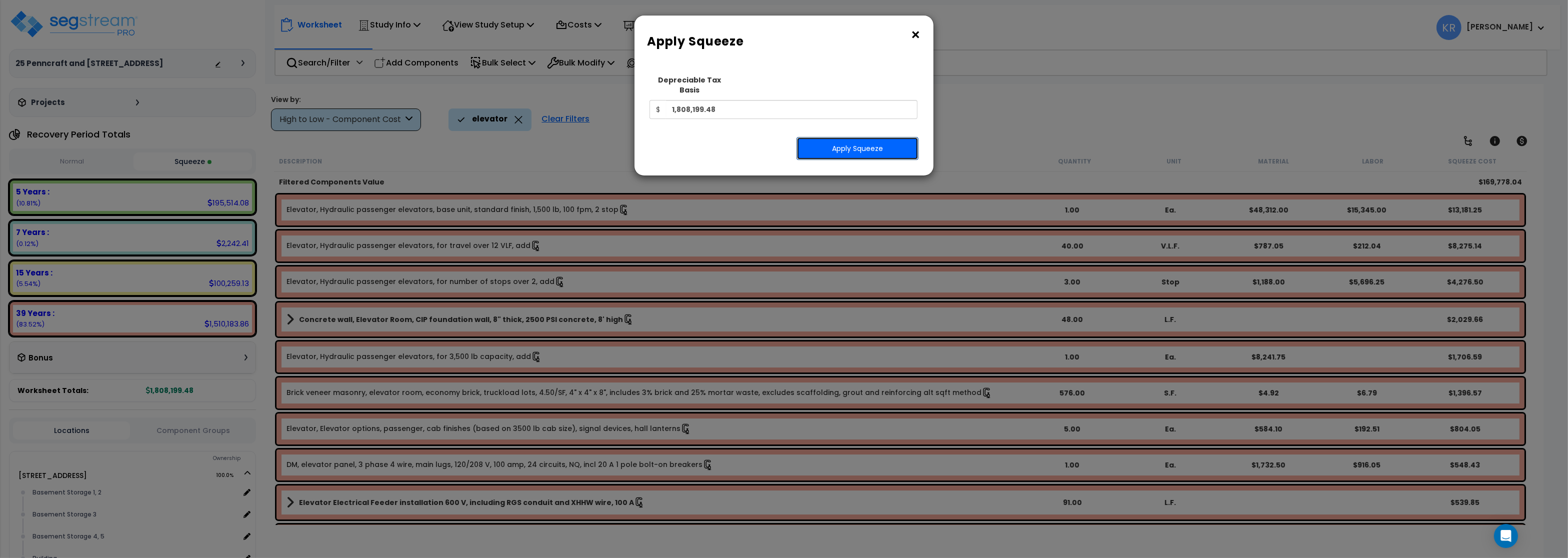
click at [854, 137] on button "Apply Squeeze" at bounding box center [858, 148] width 122 height 23
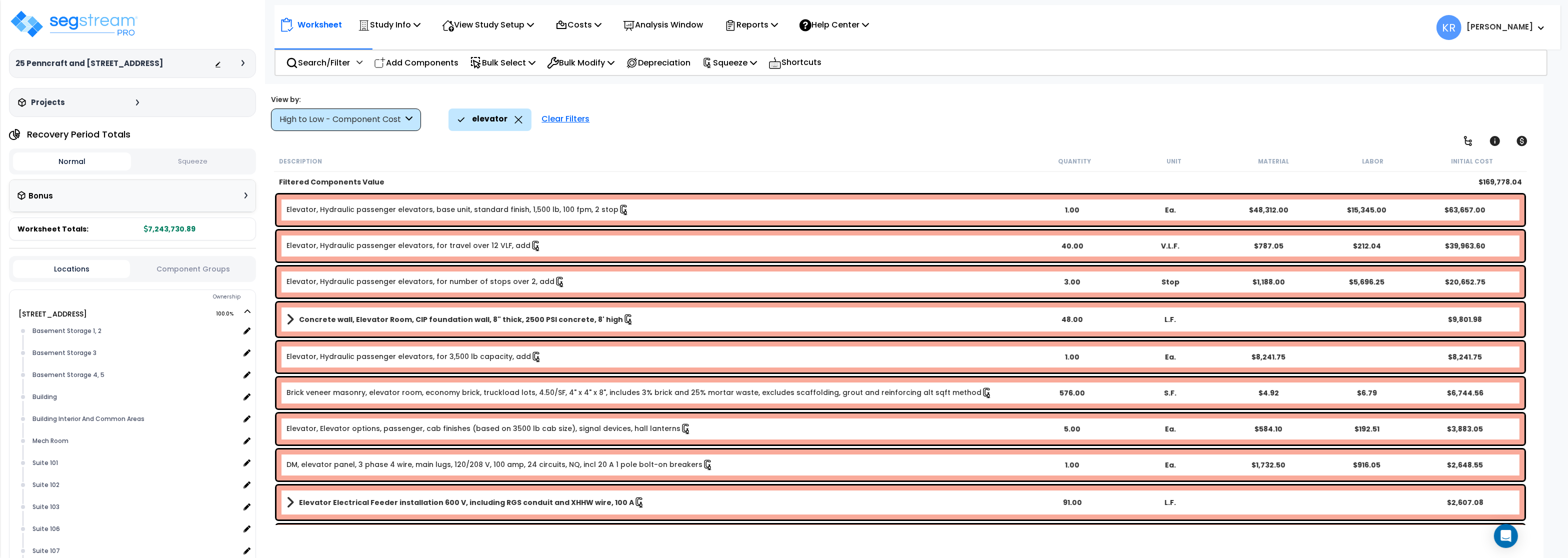
click at [334, 115] on div "High to Low - Component Cost" at bounding box center [341, 120] width 124 height 12
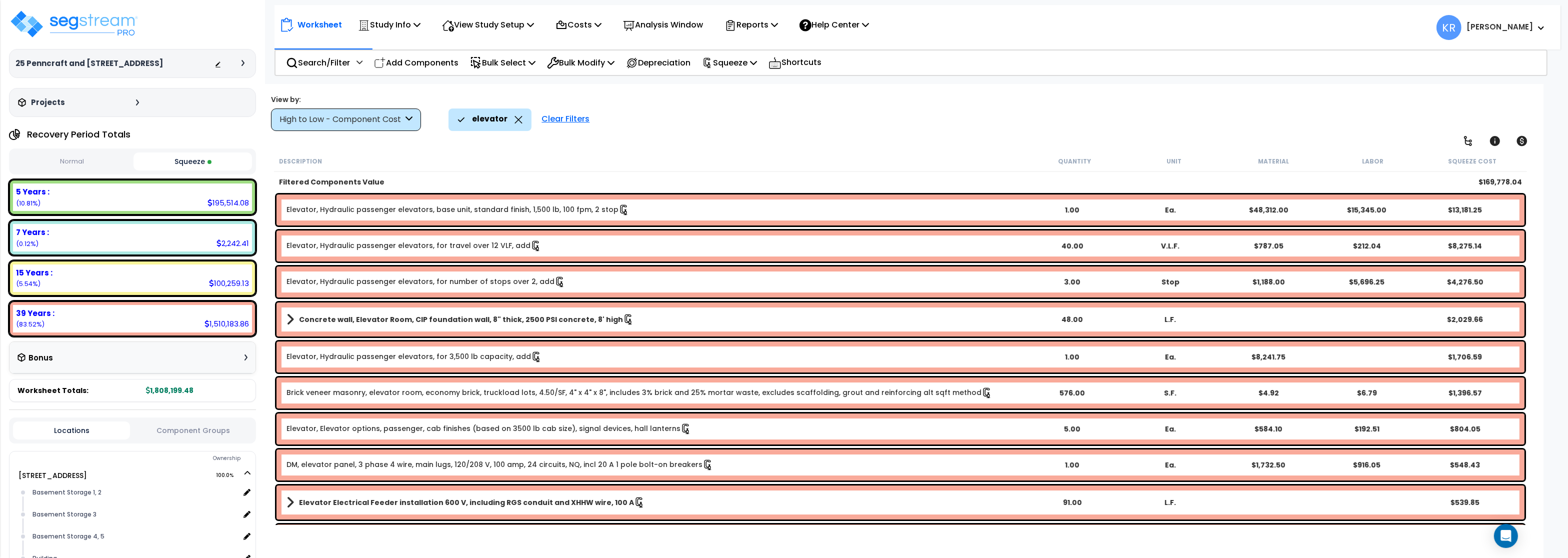
click at [543, 118] on div "Clear Filters" at bounding box center [565, 120] width 58 height 22
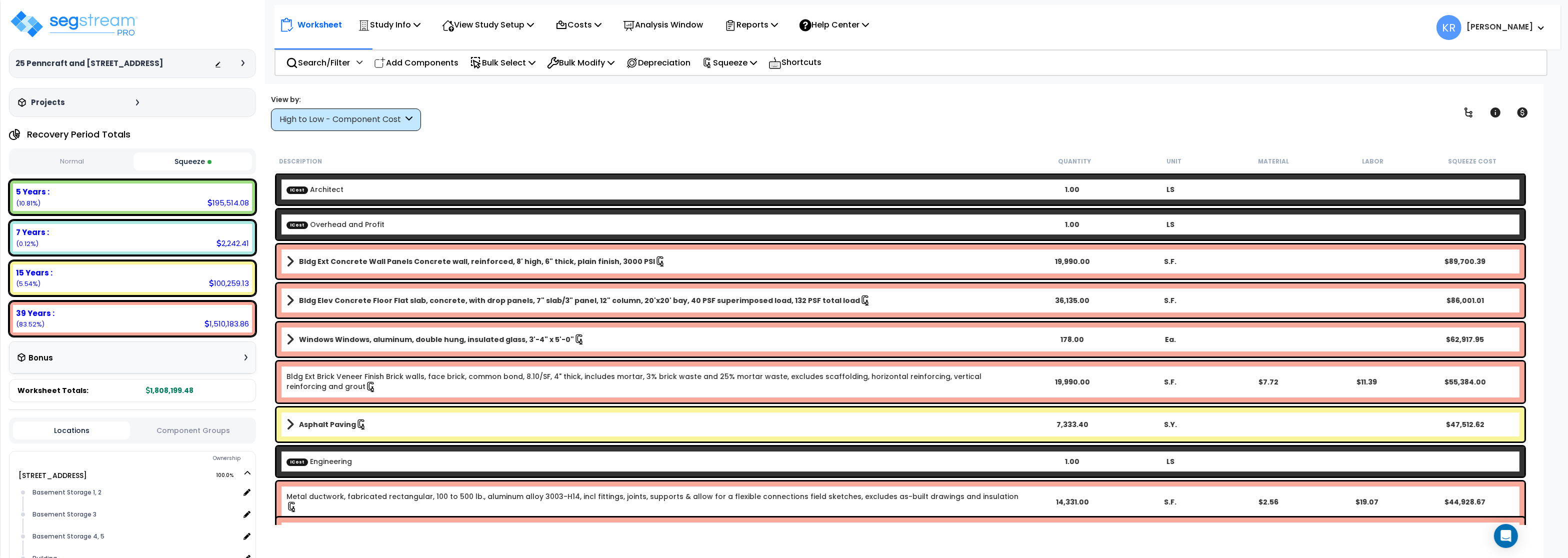
click at [382, 113] on div "High to Low - Component Cost" at bounding box center [346, 120] width 150 height 23
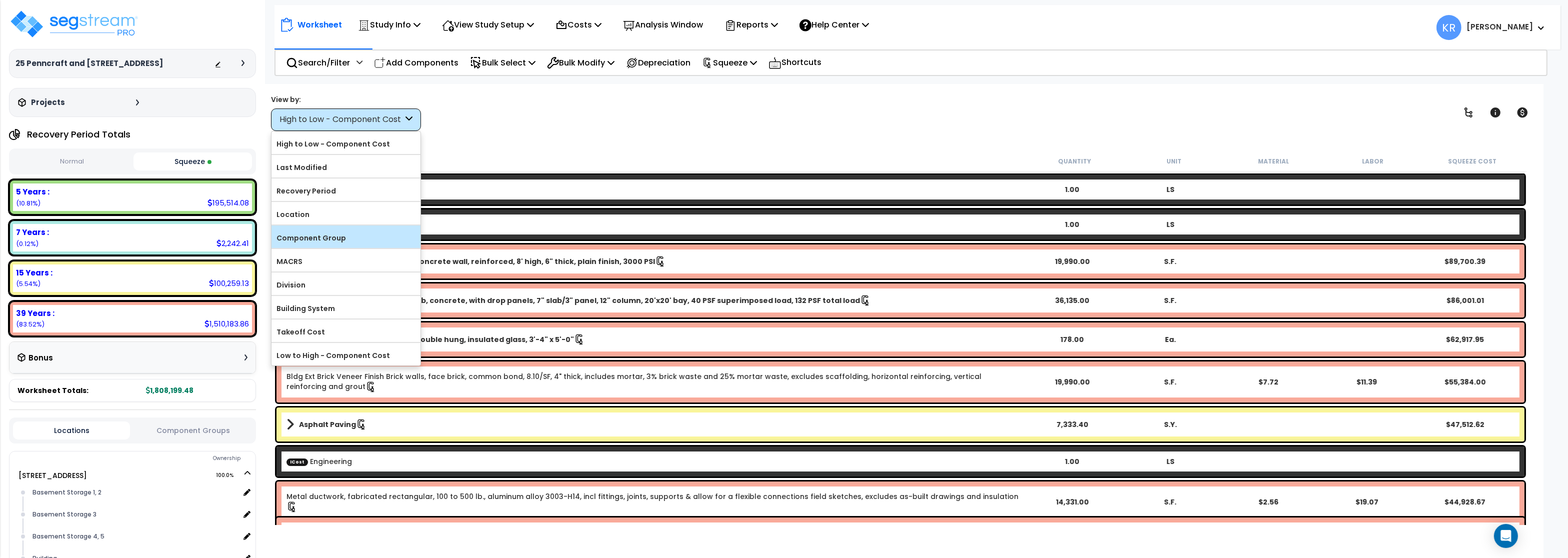
click at [365, 235] on label "Component Group" at bounding box center [345, 237] width 149 height 15
click at [0, 0] on input "Component Group" at bounding box center [0, 0] width 0 height 0
